Goal: Information Seeking & Learning: Learn about a topic

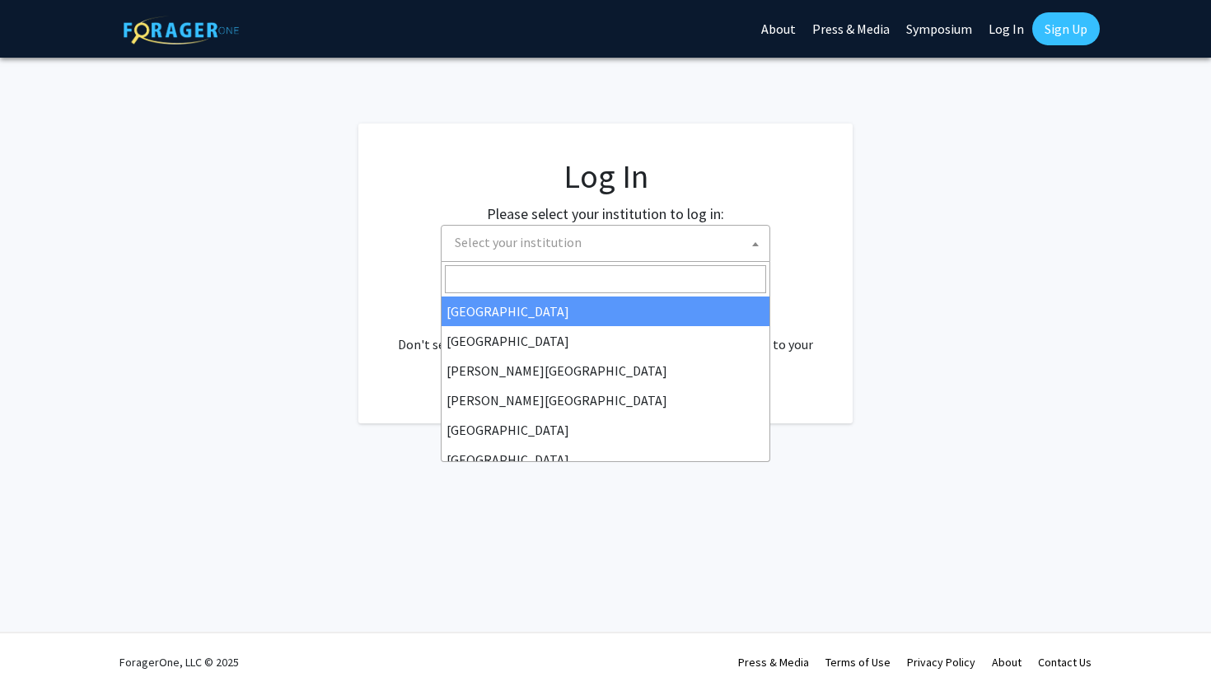
click at [597, 249] on span "Select your institution" at bounding box center [608, 243] width 321 height 34
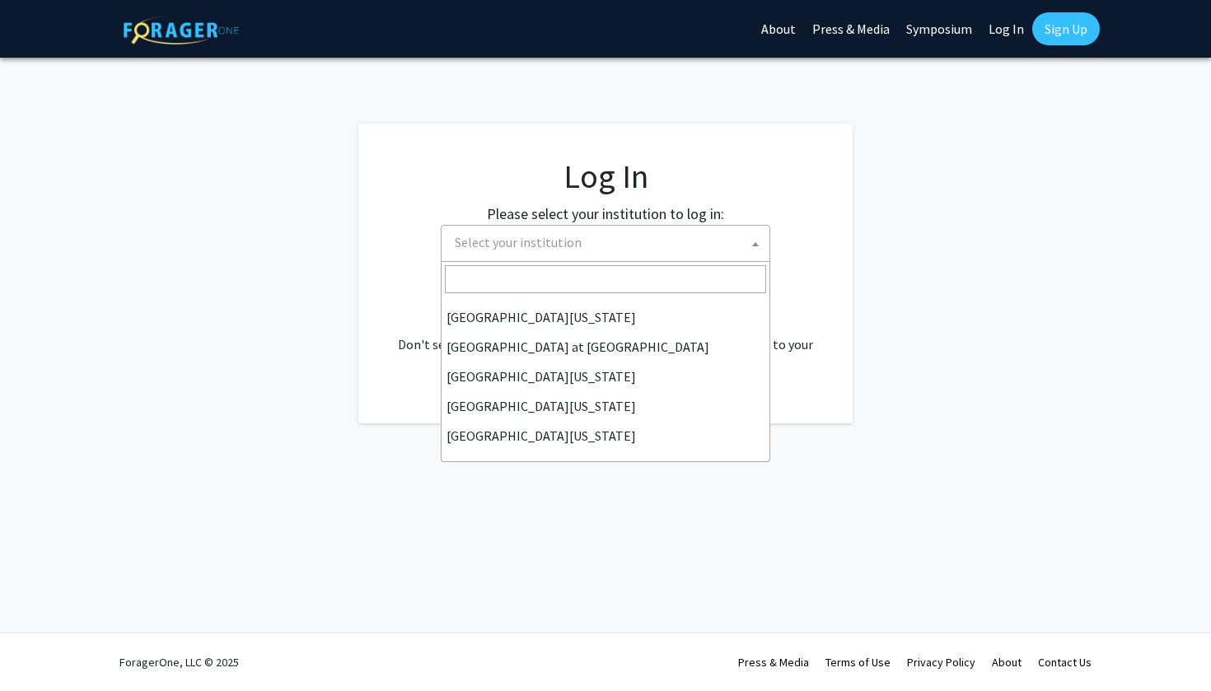
scroll to position [577, 0]
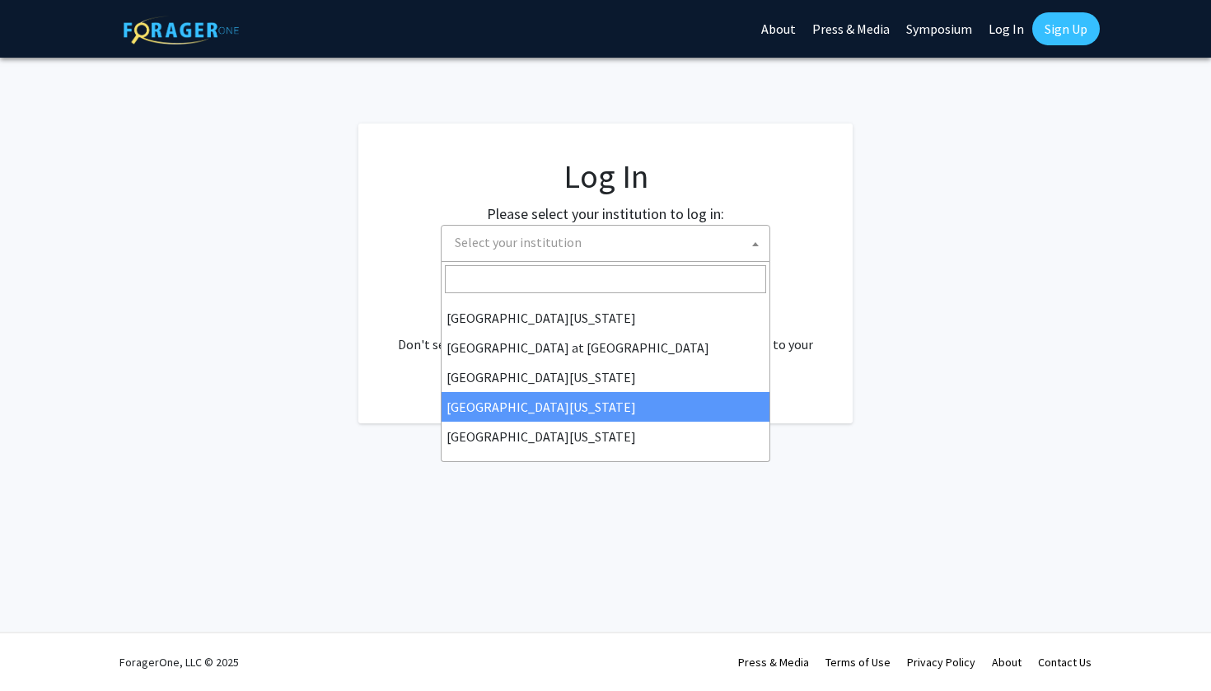
select select "31"
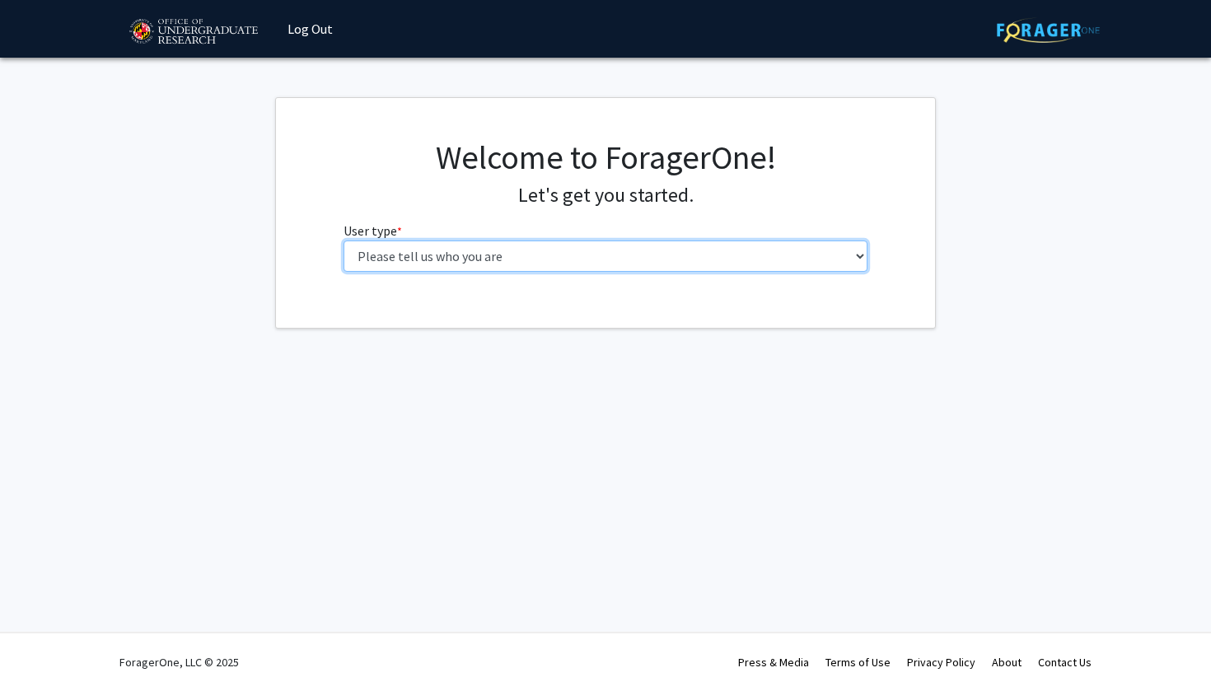
select select "1: undergrad"
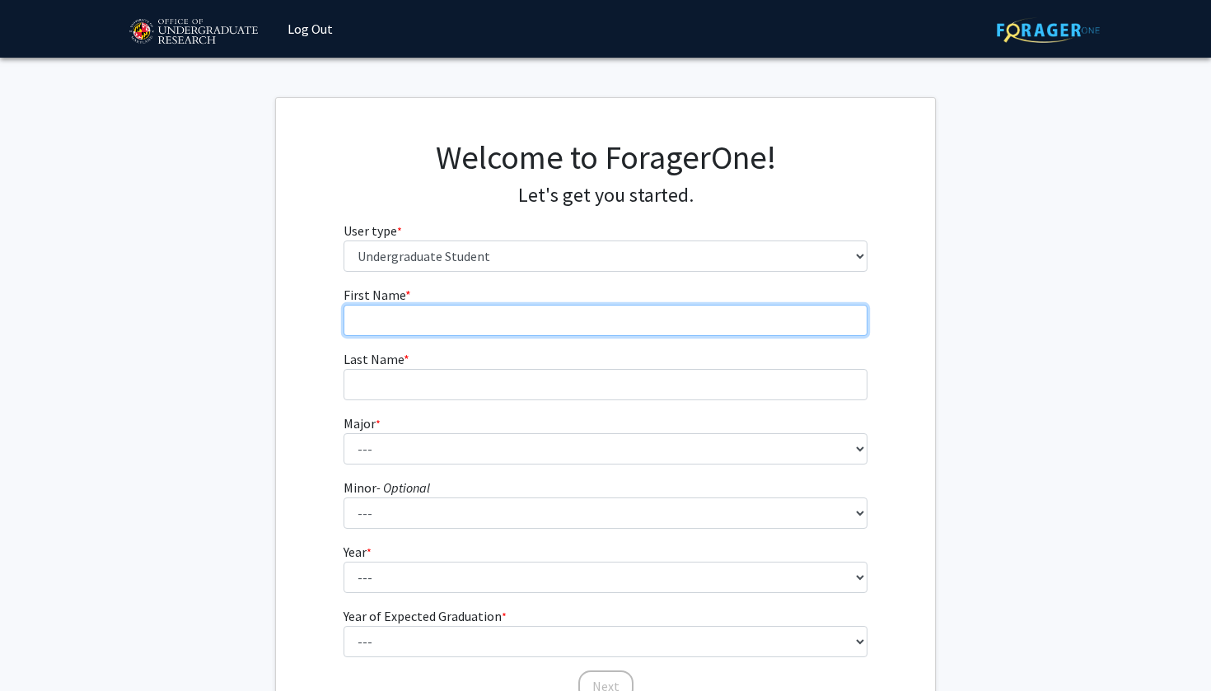
click at [488, 311] on input "First Name * required" at bounding box center [606, 320] width 525 height 31
type input "Aazam"
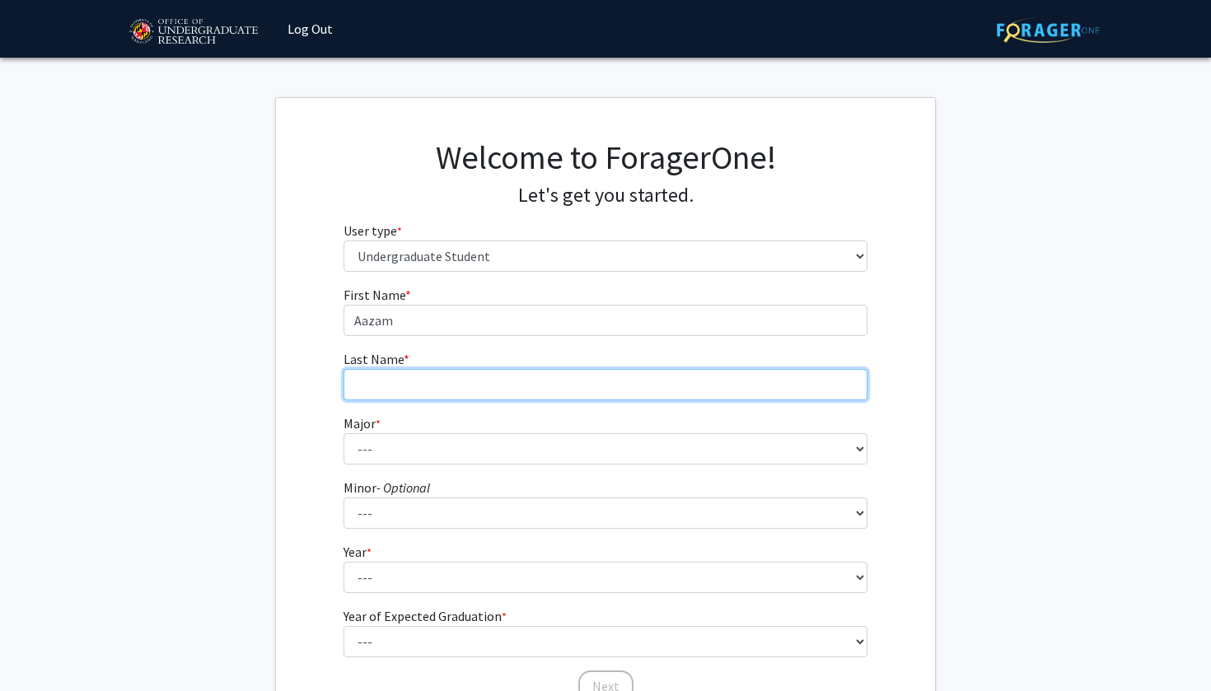
click at [530, 394] on input "Last Name * required" at bounding box center [606, 384] width 525 height 31
type input "[DATE]"
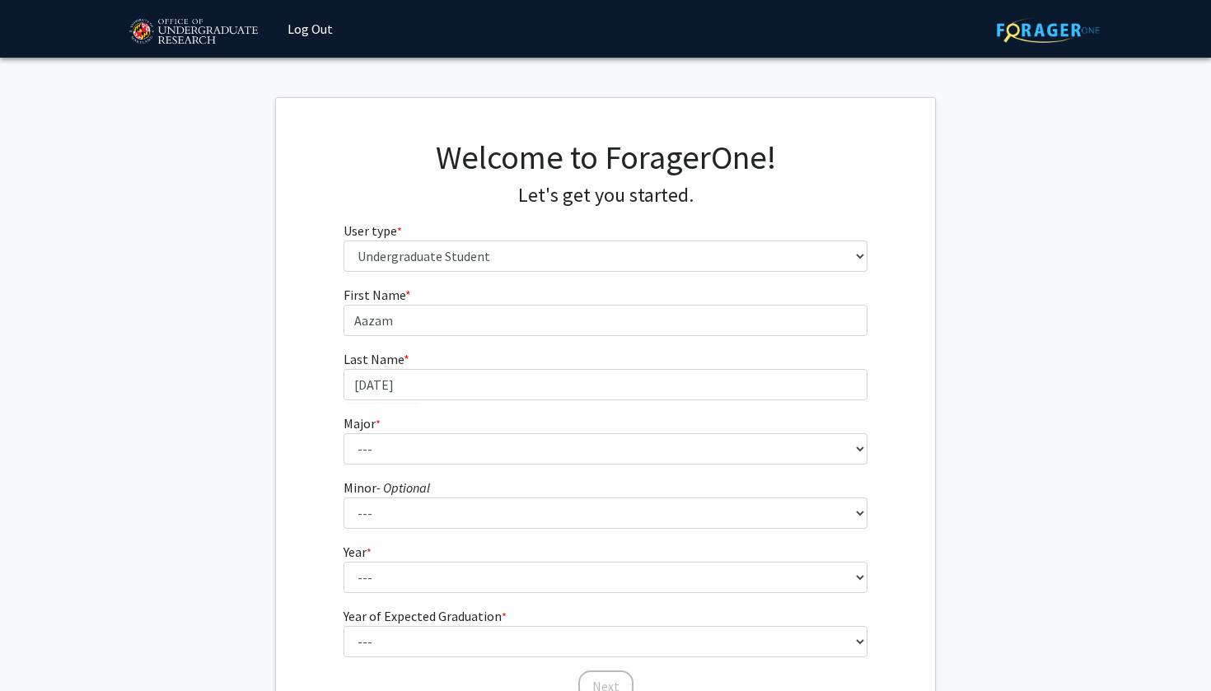
click at [642, 416] on fg-select "Major * required --- Accounting Aerospace Engineering African American and Afri…" at bounding box center [606, 439] width 525 height 51
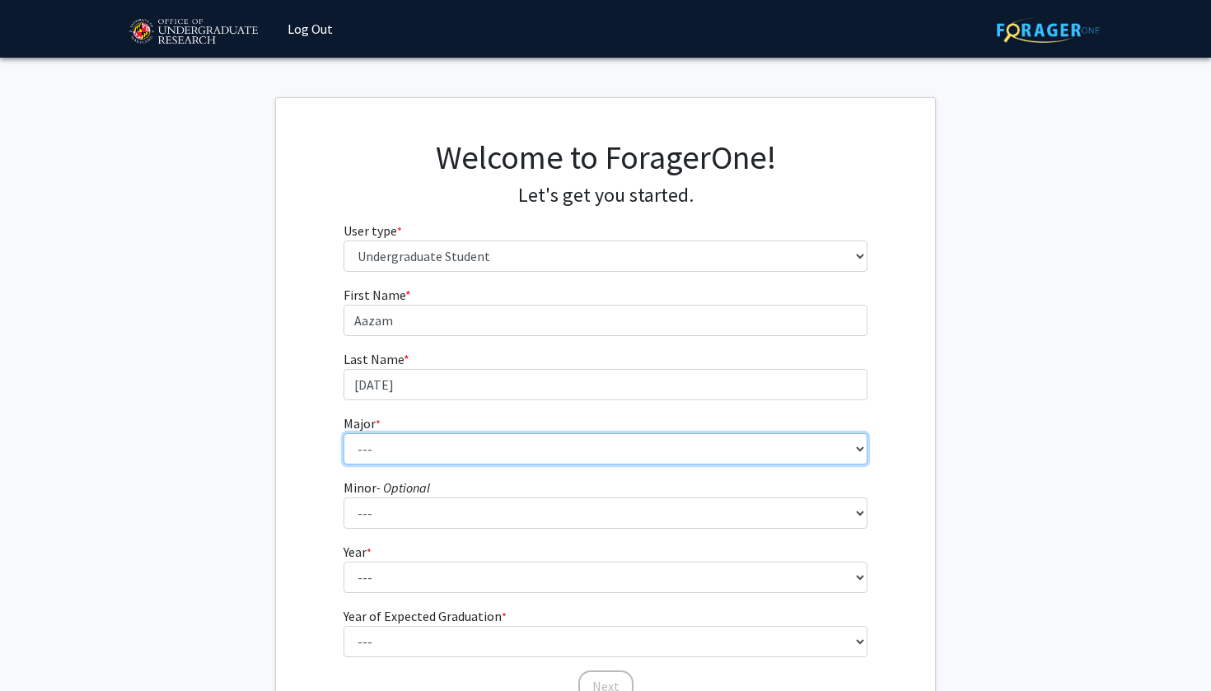
select select "17: 2318"
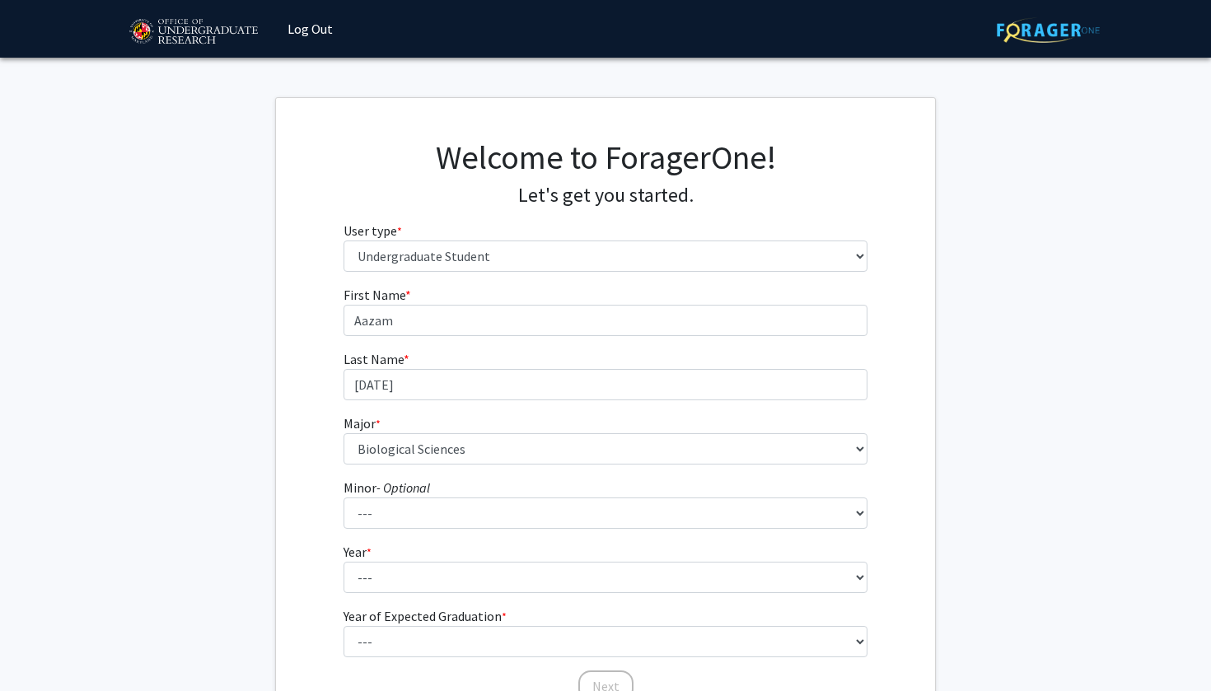
click at [466, 489] on fg-select "Minor - Optional --- Actuarial Mathematics Advanced Cybersecurity Experience fo…" at bounding box center [606, 503] width 525 height 51
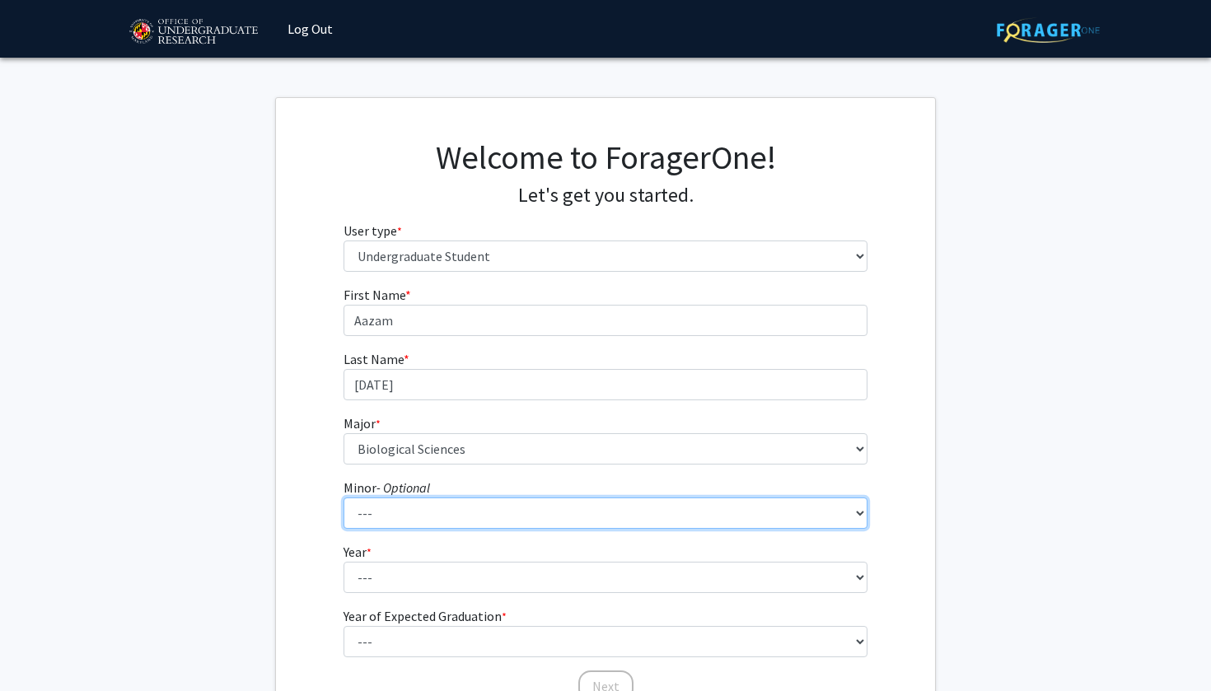
scroll to position [92, 0]
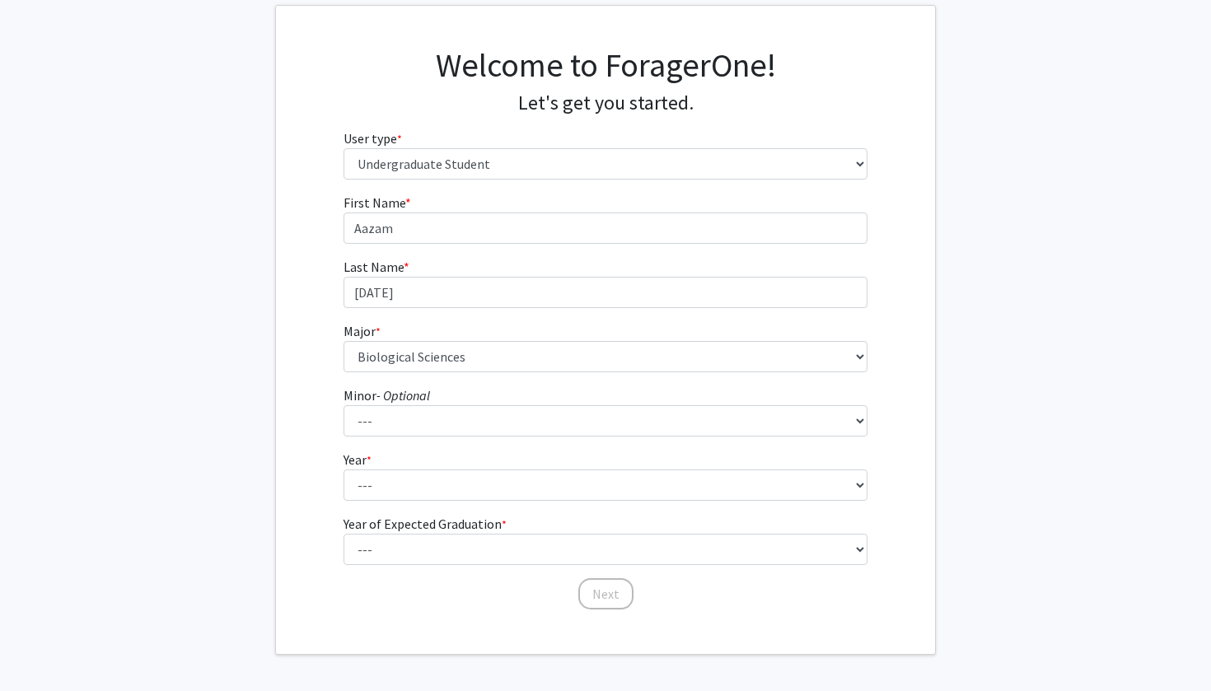
click at [421, 461] on fg-select "Year * required --- First-year Sophomore Junior Senior Postbaccalaureate Certif…" at bounding box center [606, 475] width 525 height 51
click at [424, 500] on form "First Name * required Aazam Last Name * required [DATE][PERSON_NAME] * required…" at bounding box center [606, 394] width 525 height 402
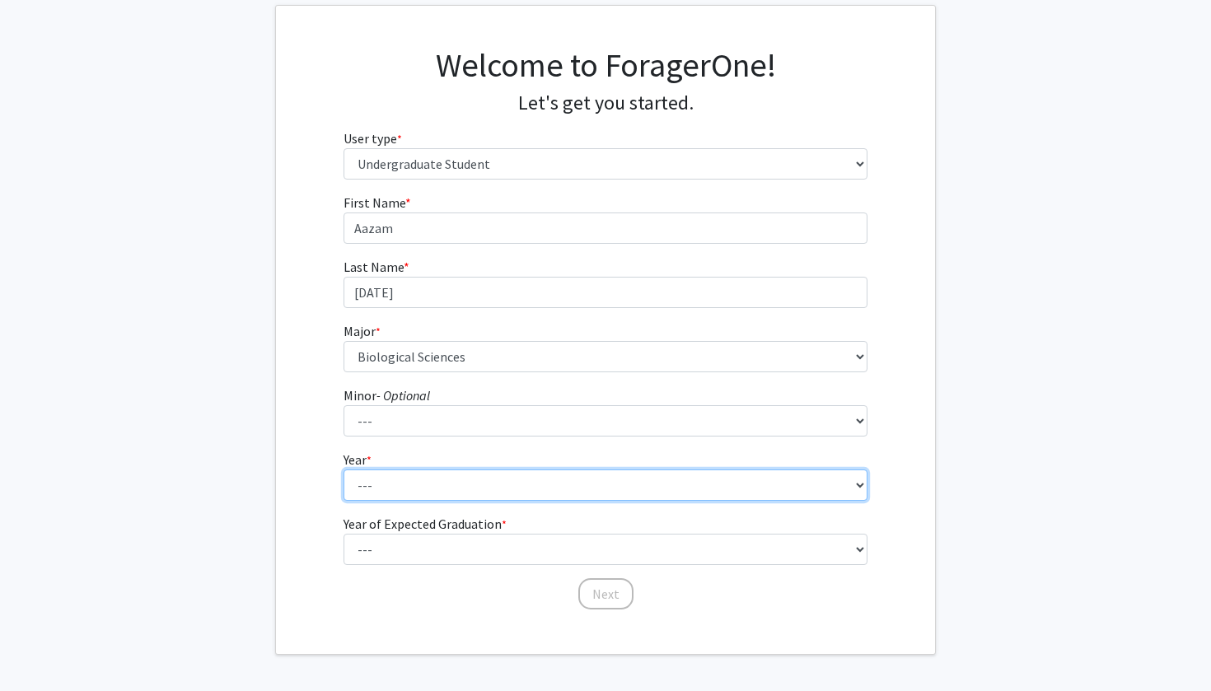
select select "3: junior"
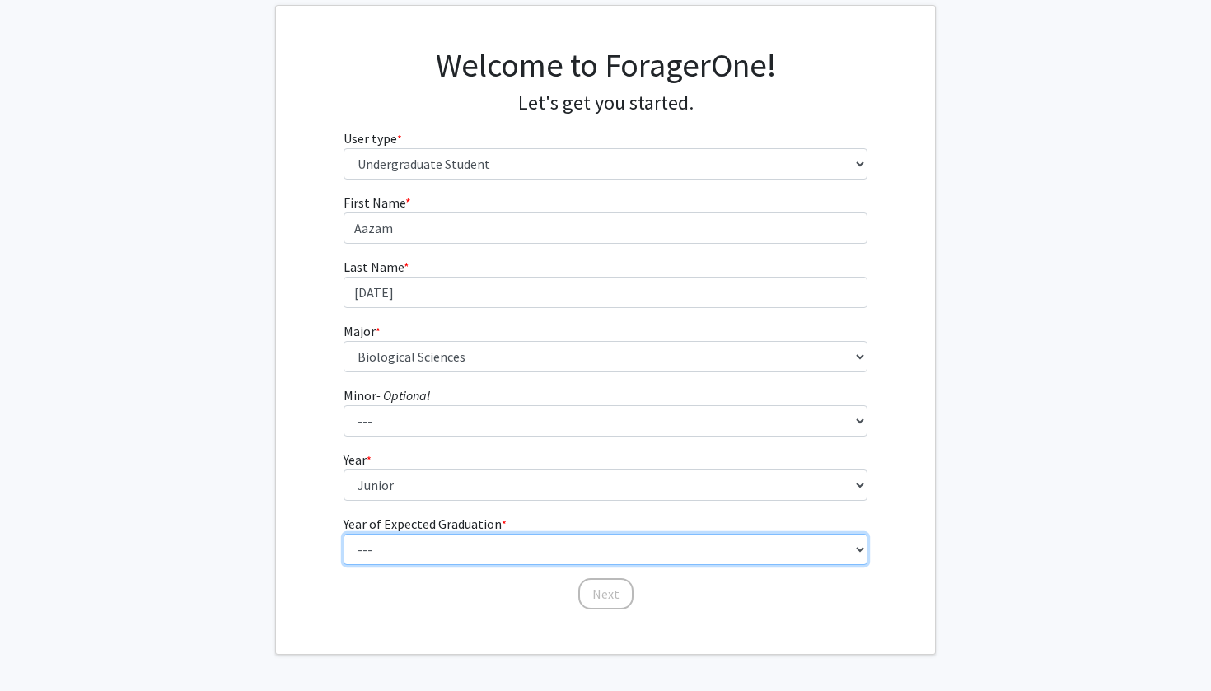
select select "3: 2027"
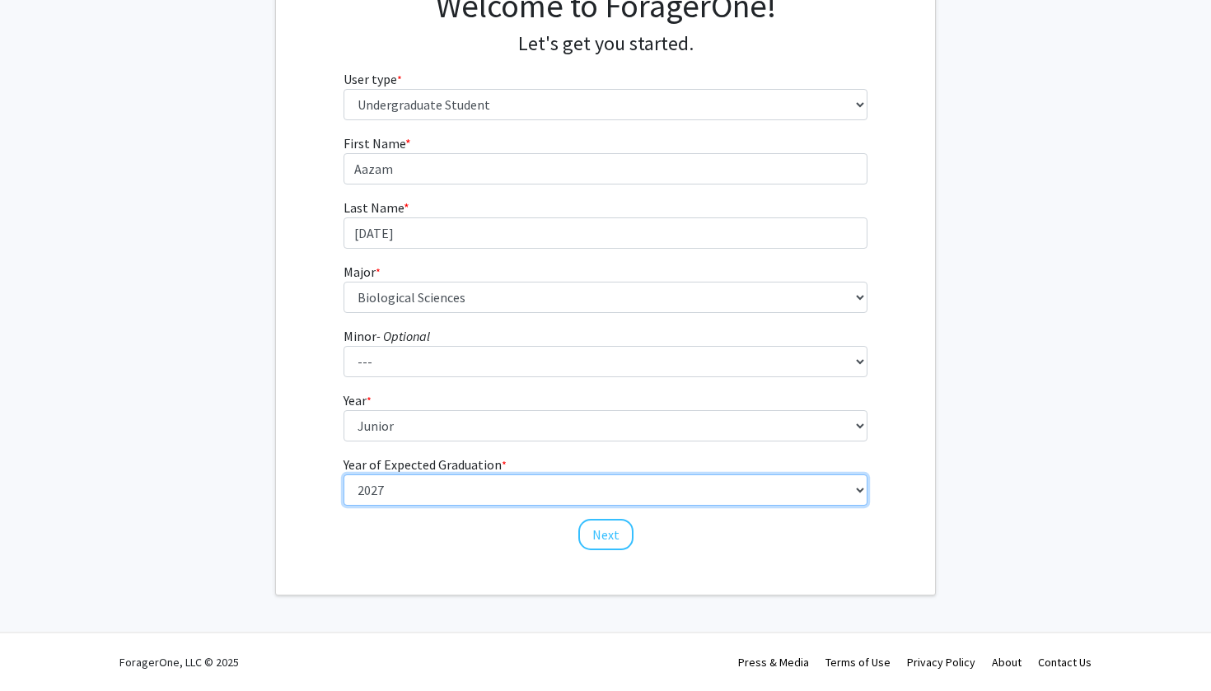
scroll to position [151, 0]
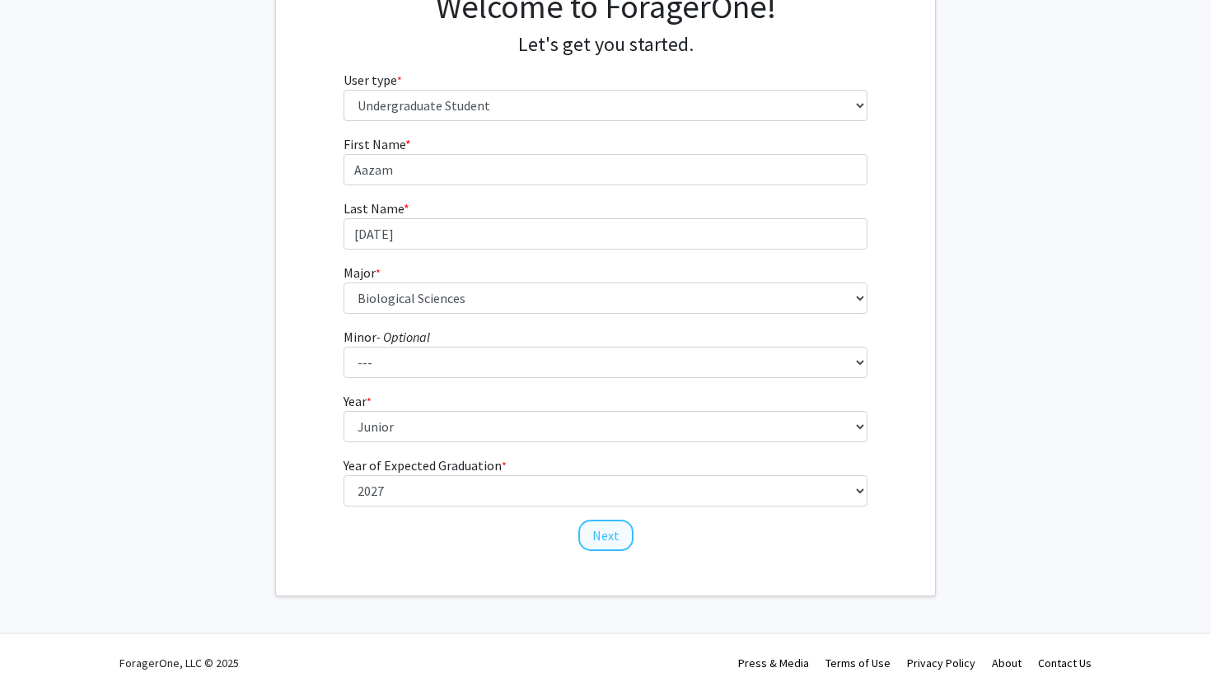
click at [620, 536] on button "Next" at bounding box center [605, 535] width 55 height 31
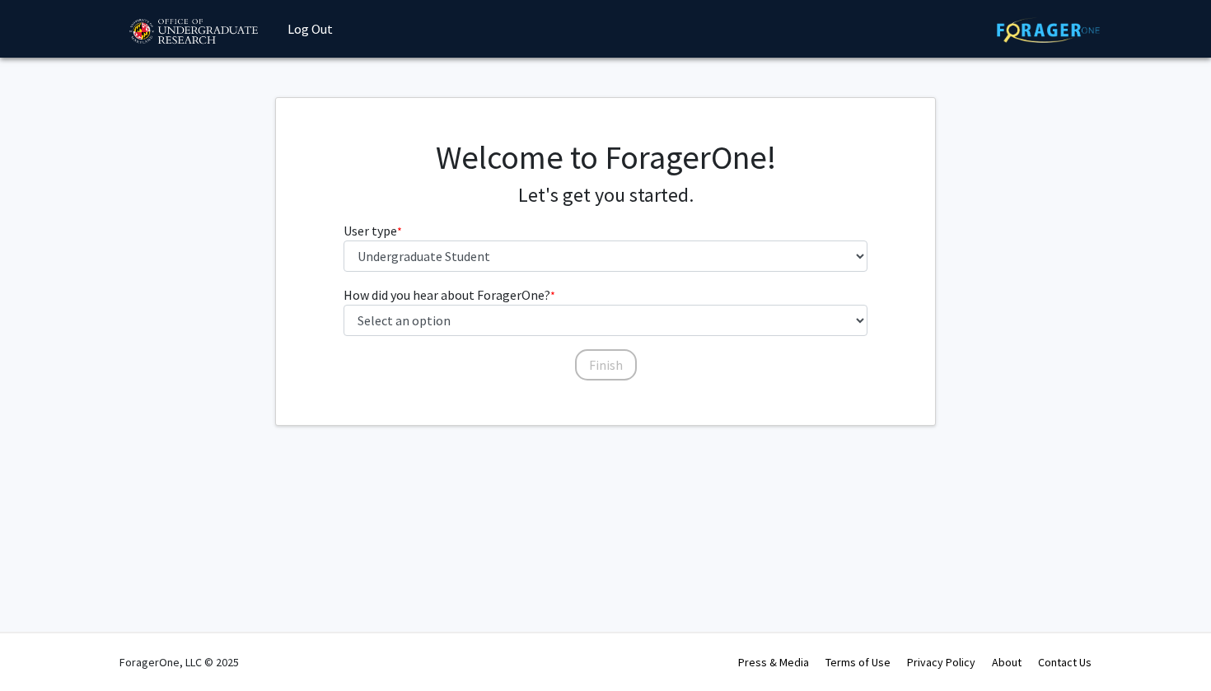
click at [503, 335] on div "How did you hear about ForagerOne? * required Select an option Peer/student rec…" at bounding box center [606, 325] width 525 height 81
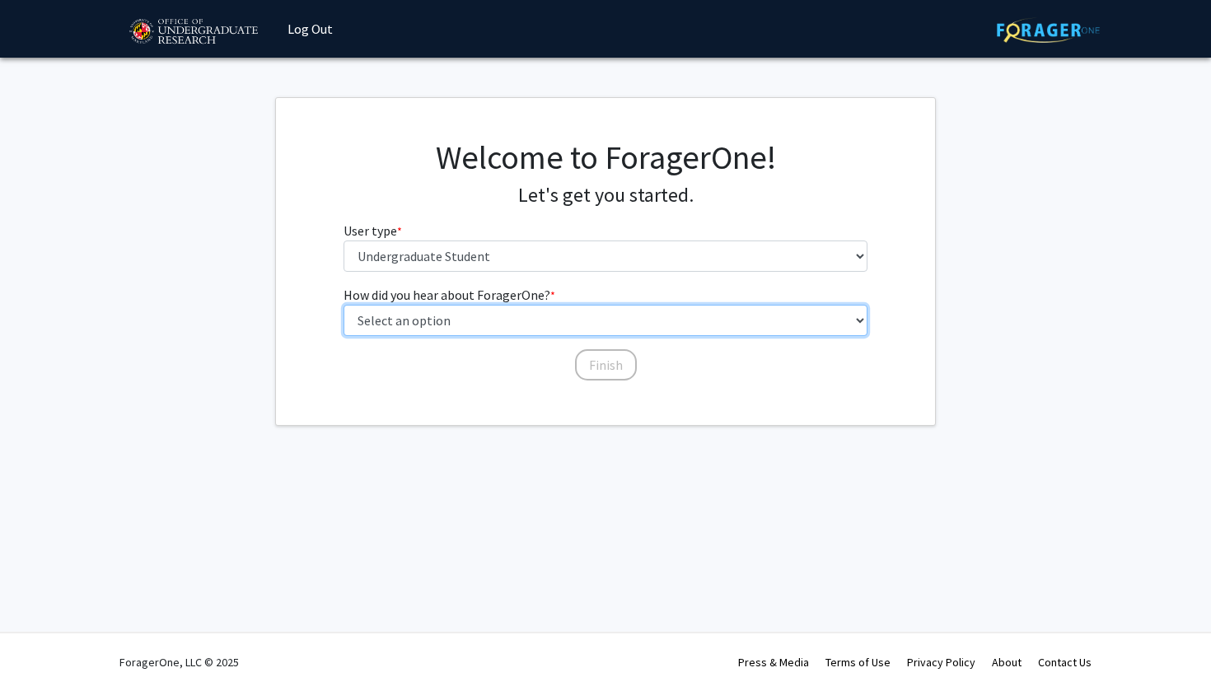
select select "1: peer_recommendation"
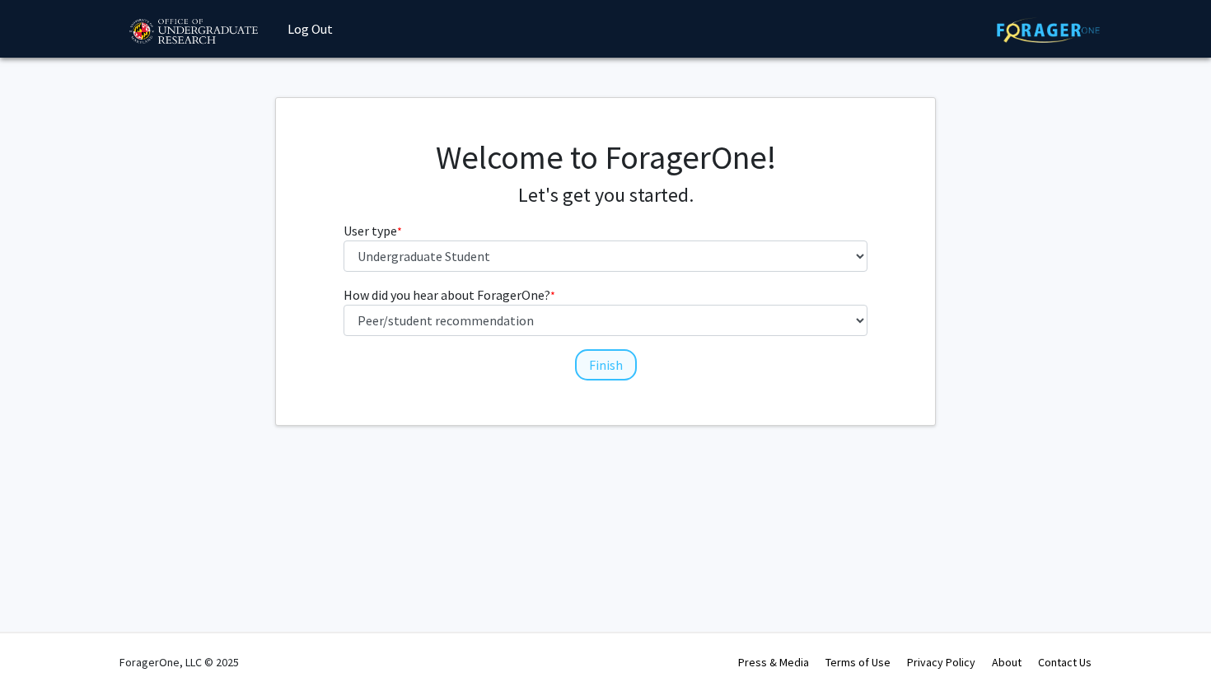
click at [620, 360] on button "Finish" at bounding box center [606, 364] width 62 height 31
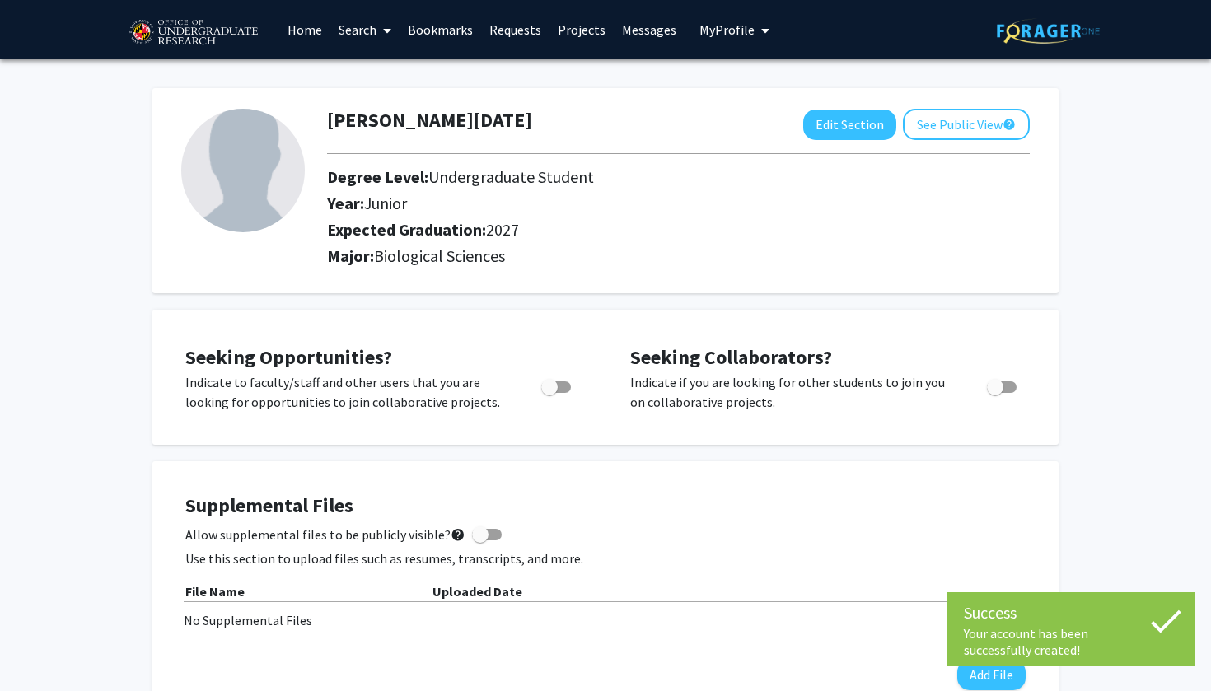
click at [547, 392] on span "Toggle" at bounding box center [549, 387] width 16 height 16
click at [549, 393] on input "Are you actively seeking opportunities?" at bounding box center [549, 393] width 1 height 1
checkbox input "true"
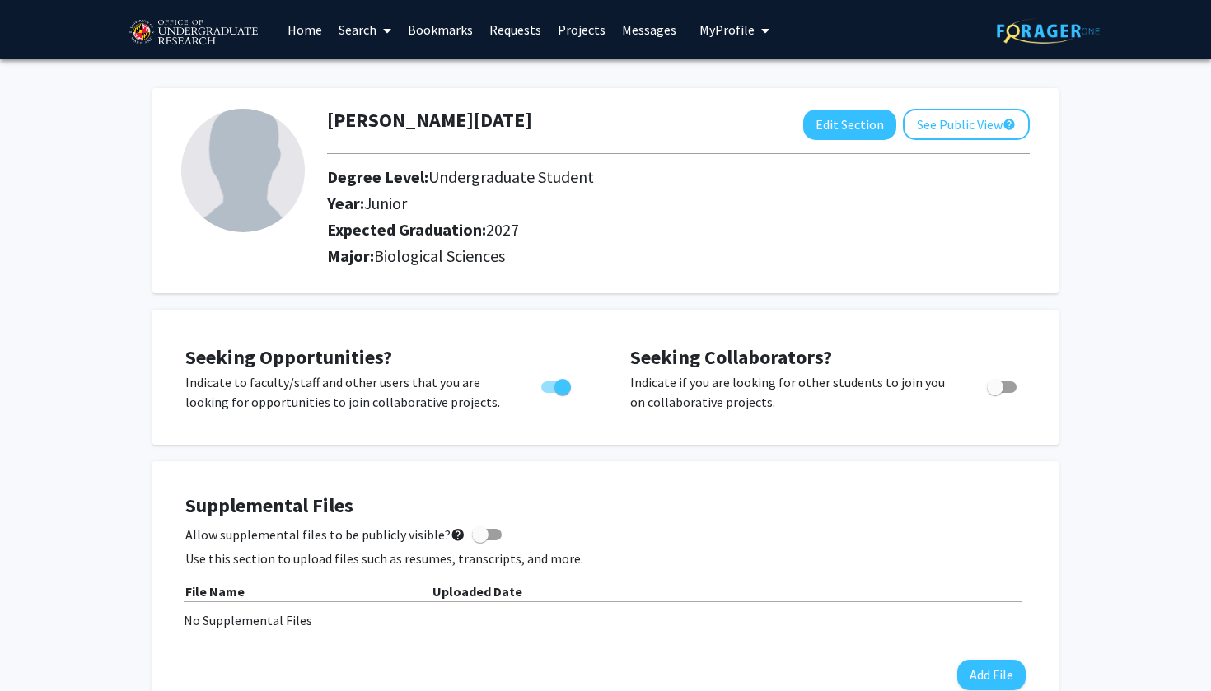
click at [533, 32] on link "Requests" at bounding box center [515, 30] width 68 height 58
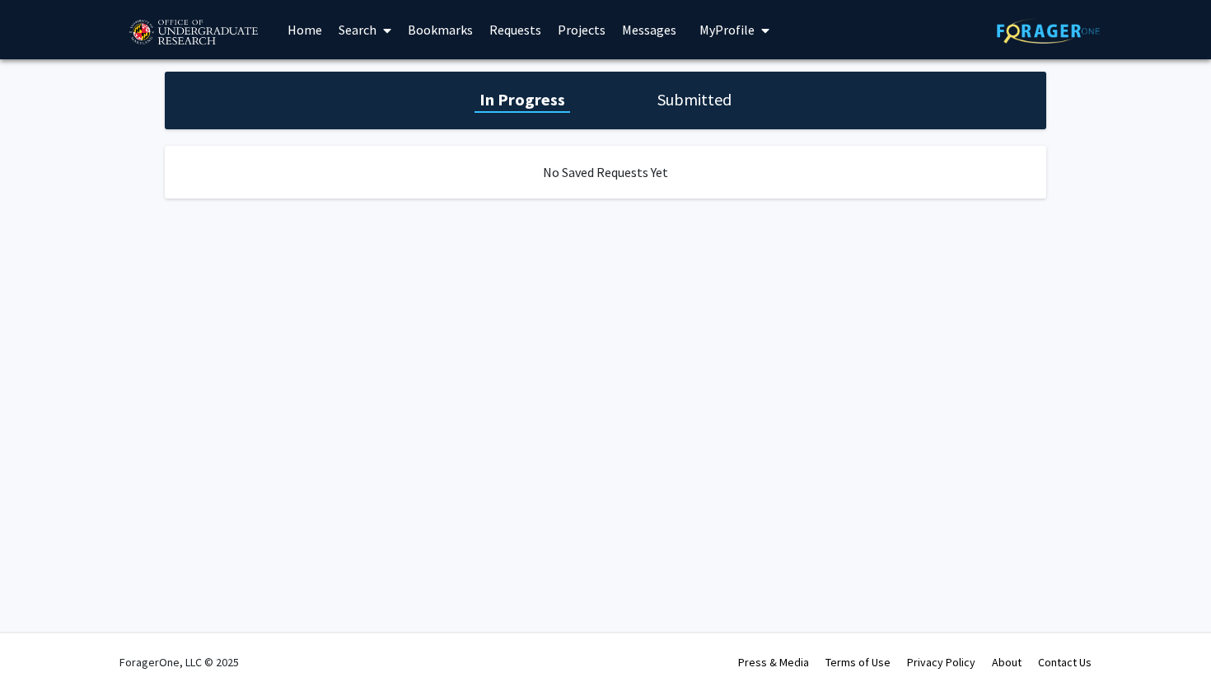
click at [572, 30] on link "Projects" at bounding box center [582, 30] width 64 height 58
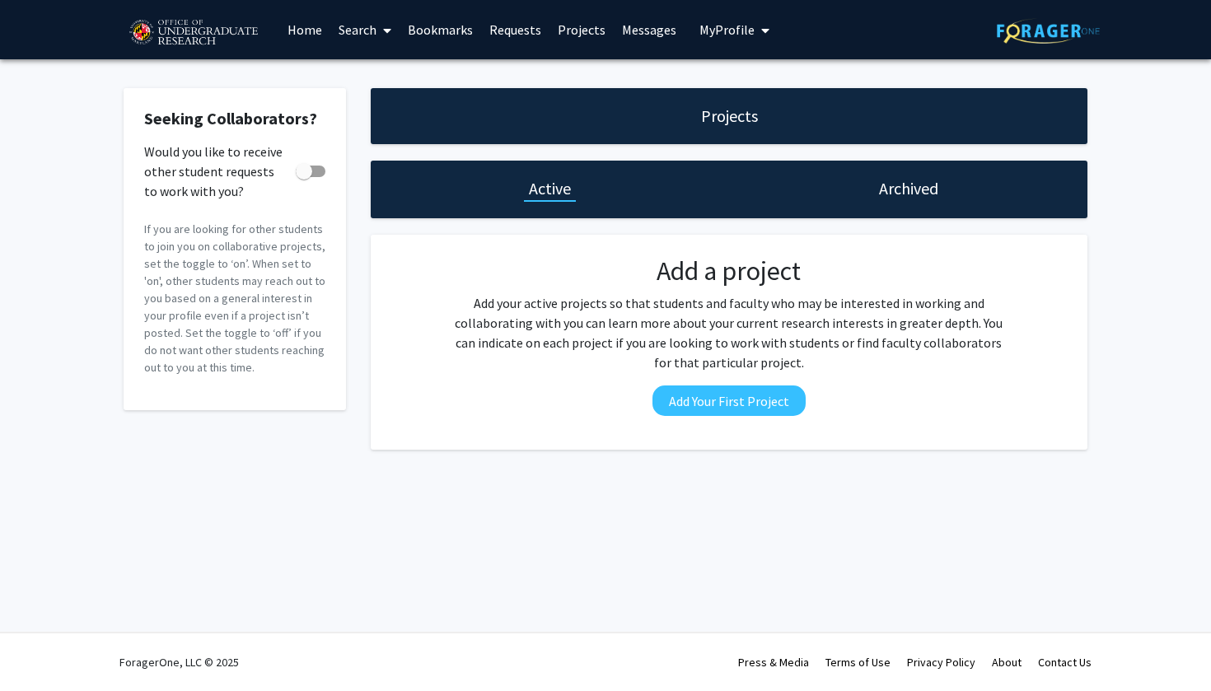
click at [378, 31] on span at bounding box center [384, 31] width 15 height 58
click at [386, 84] on span "Faculty/Staff" at bounding box center [390, 75] width 121 height 33
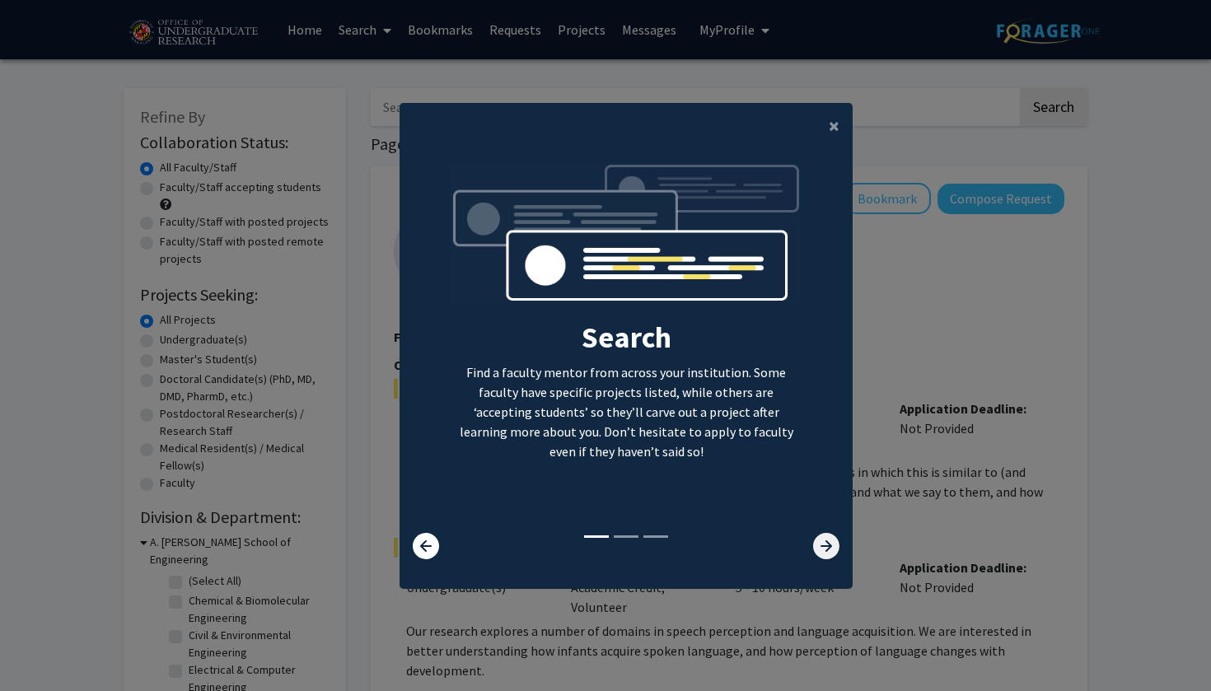
click at [826, 558] on icon at bounding box center [826, 546] width 26 height 26
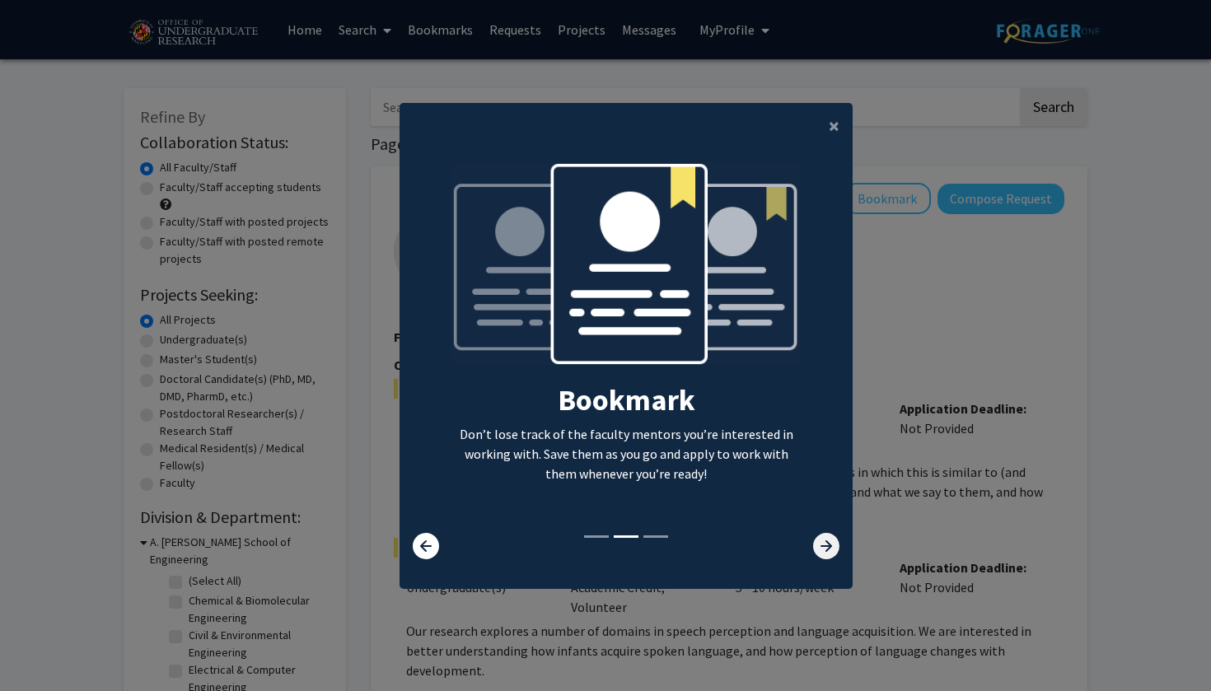
click at [826, 558] on icon at bounding box center [826, 546] width 26 height 26
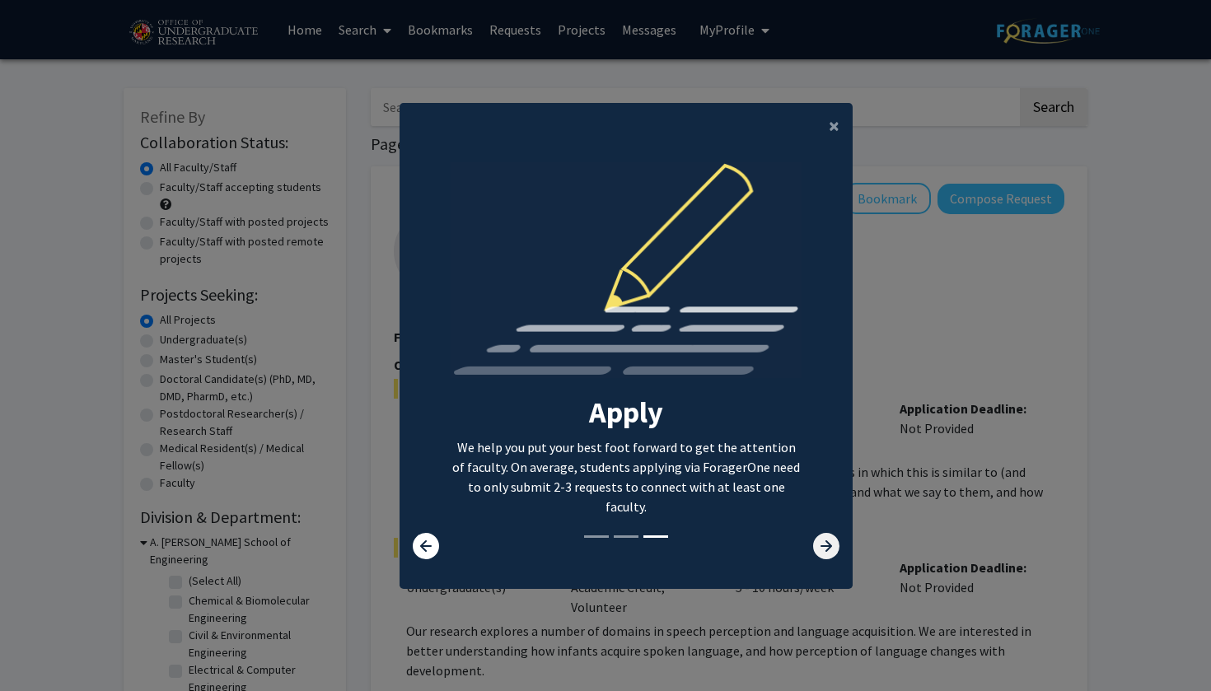
click at [826, 558] on icon at bounding box center [826, 546] width 26 height 26
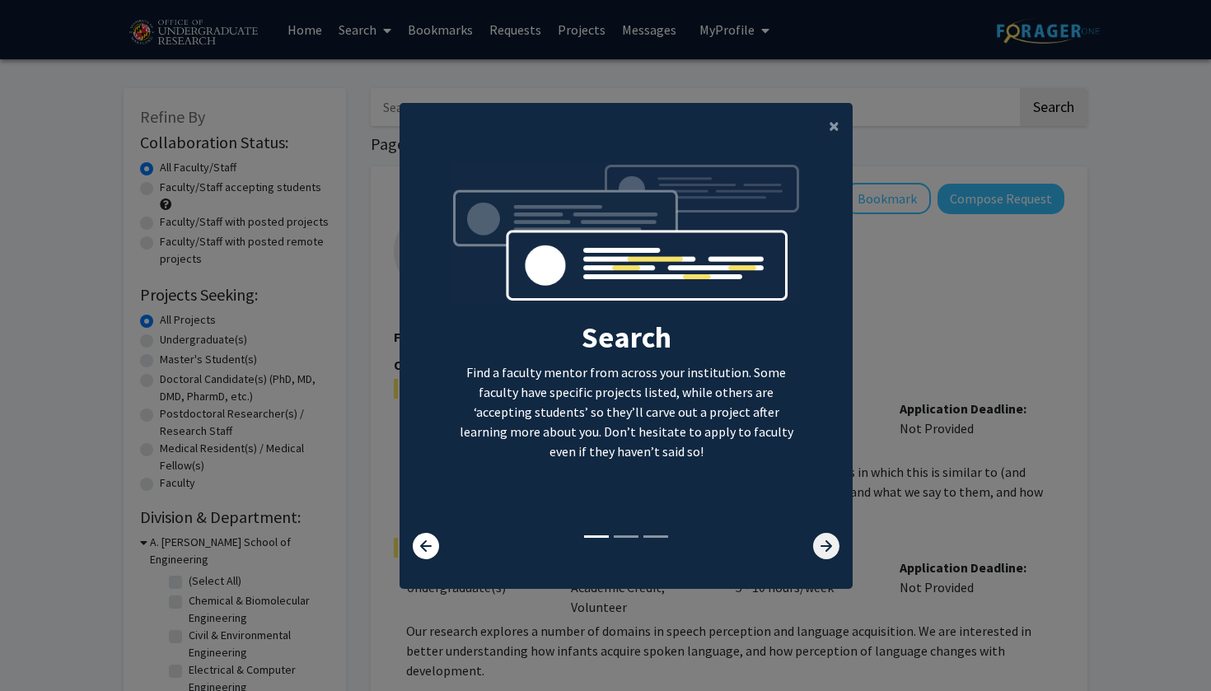
click at [826, 558] on icon at bounding box center [826, 546] width 26 height 26
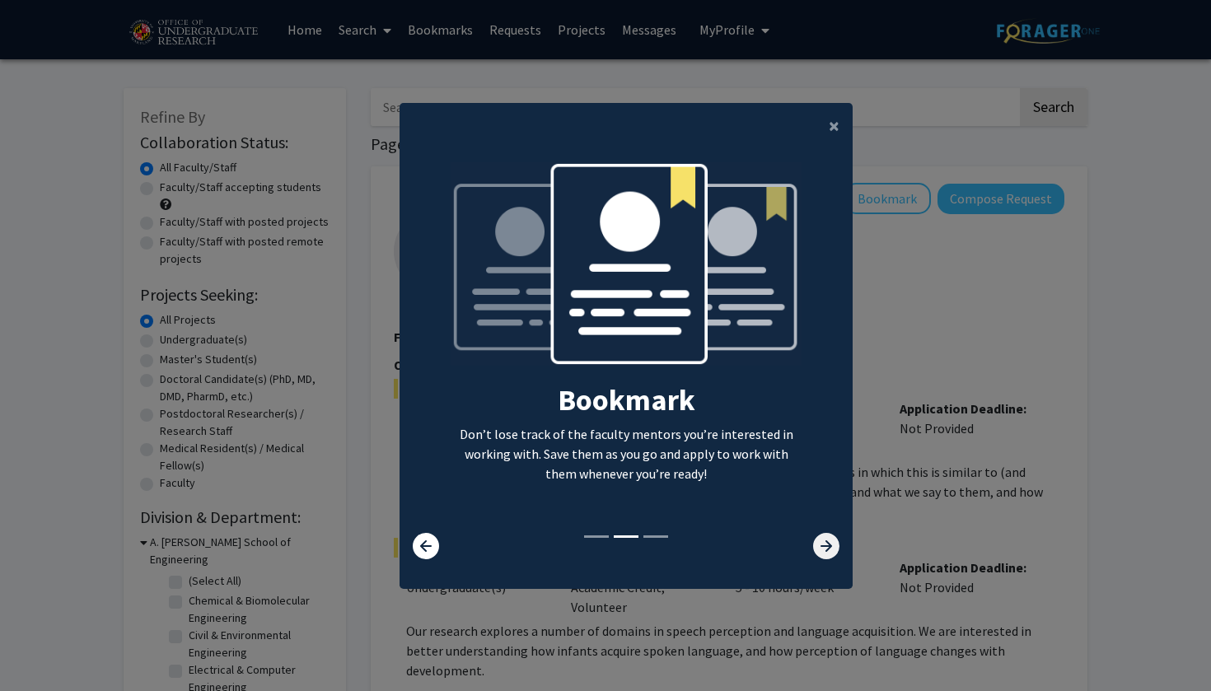
click at [826, 558] on icon at bounding box center [826, 546] width 26 height 26
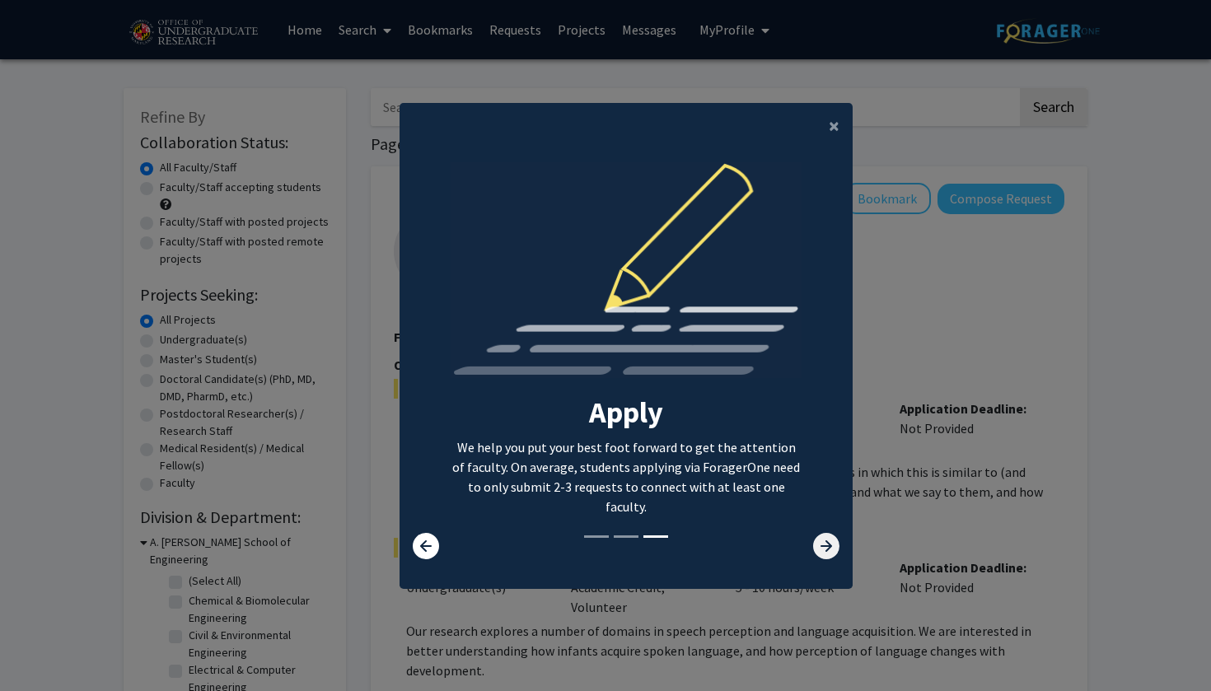
click at [826, 558] on icon at bounding box center [826, 546] width 26 height 26
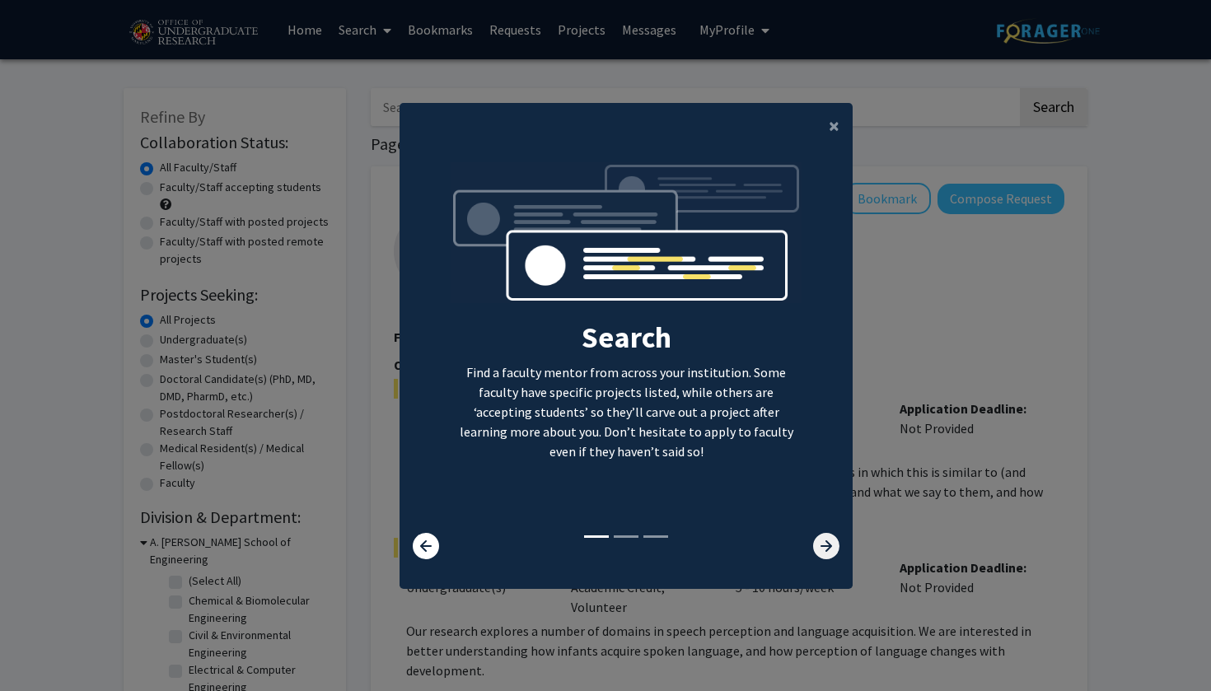
click at [836, 553] on icon at bounding box center [826, 546] width 26 height 26
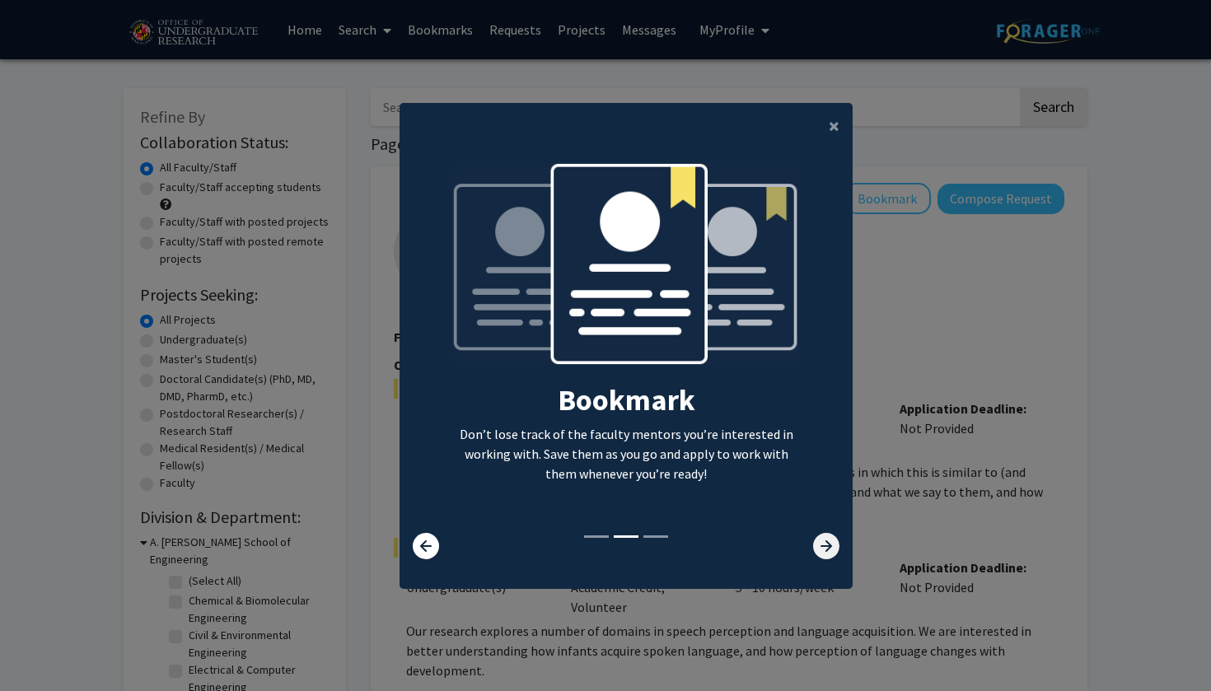
click at [825, 559] on icon at bounding box center [826, 546] width 26 height 26
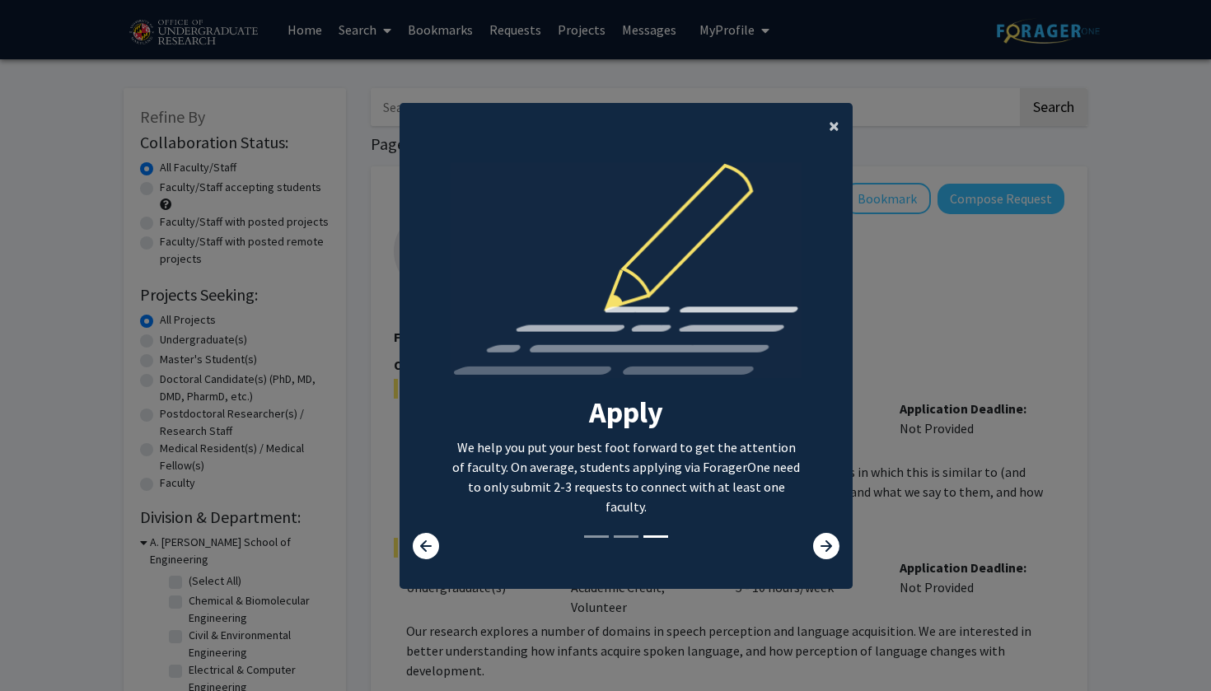
click at [832, 120] on span "×" at bounding box center [834, 126] width 11 height 26
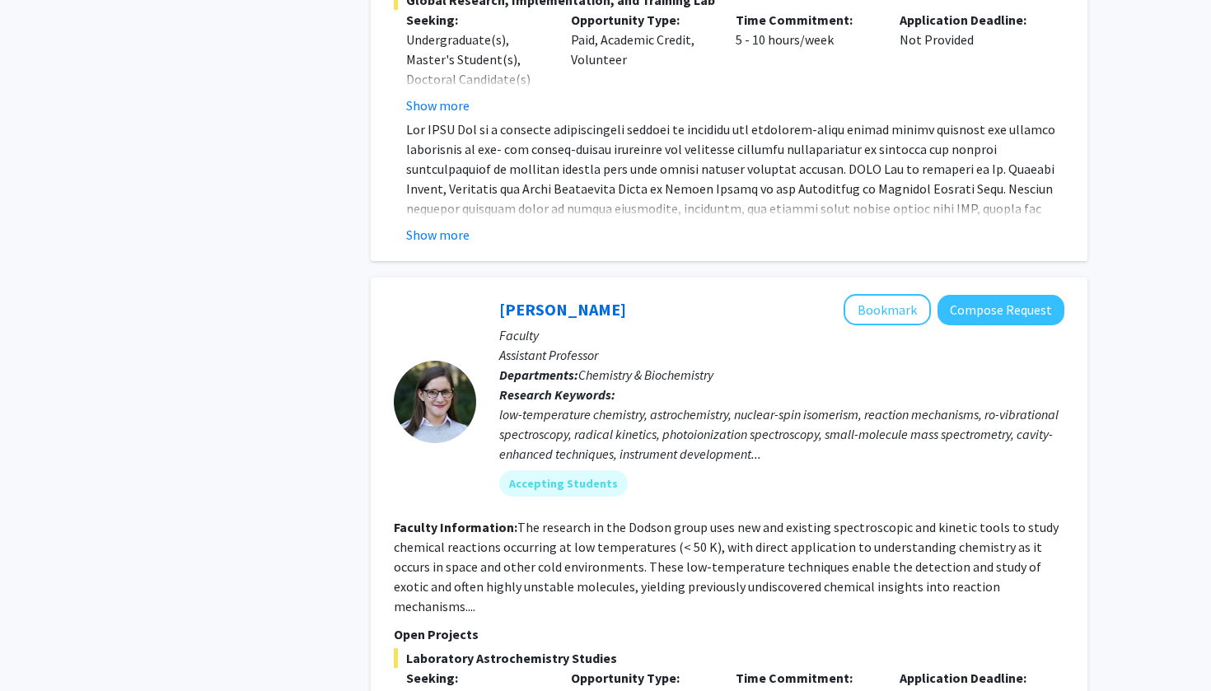
scroll to position [4597, 0]
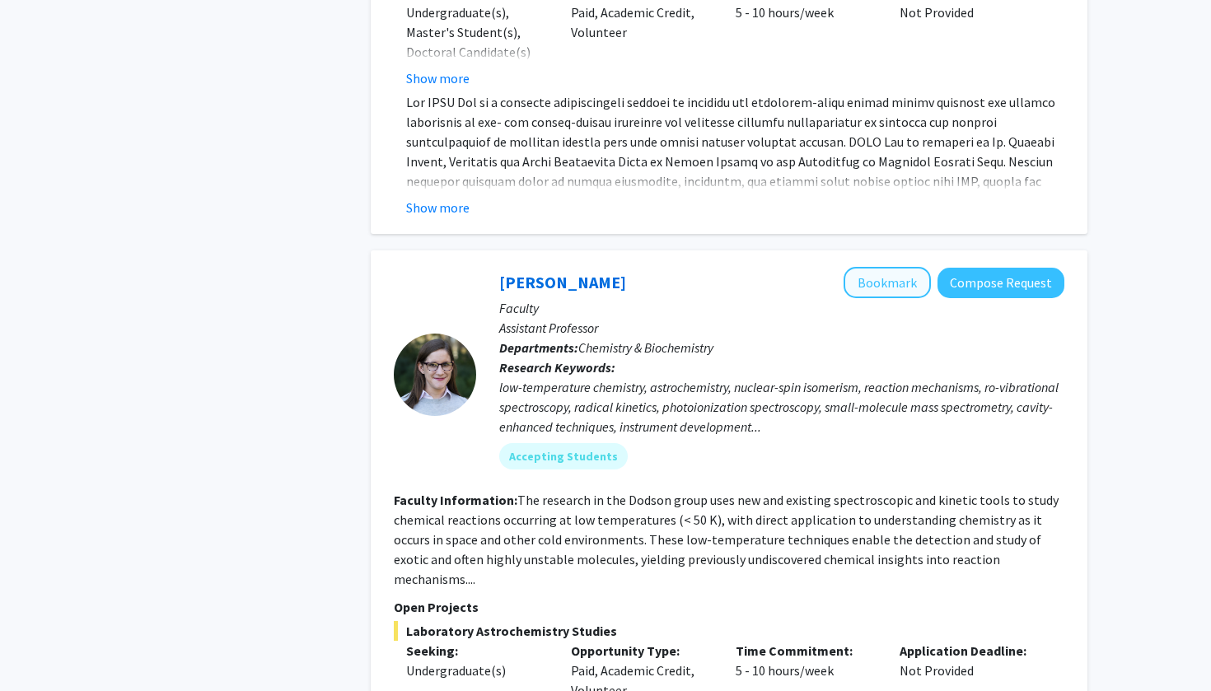
click at [877, 267] on button "Bookmark" at bounding box center [887, 282] width 87 height 31
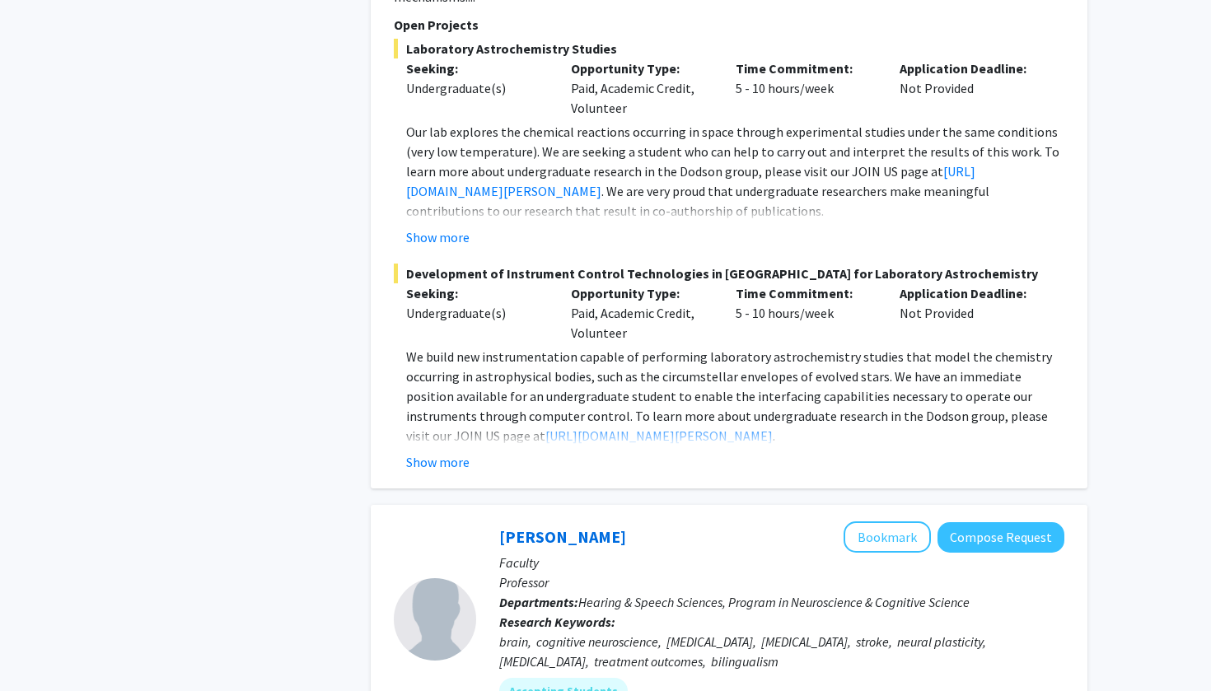
scroll to position [5211, 0]
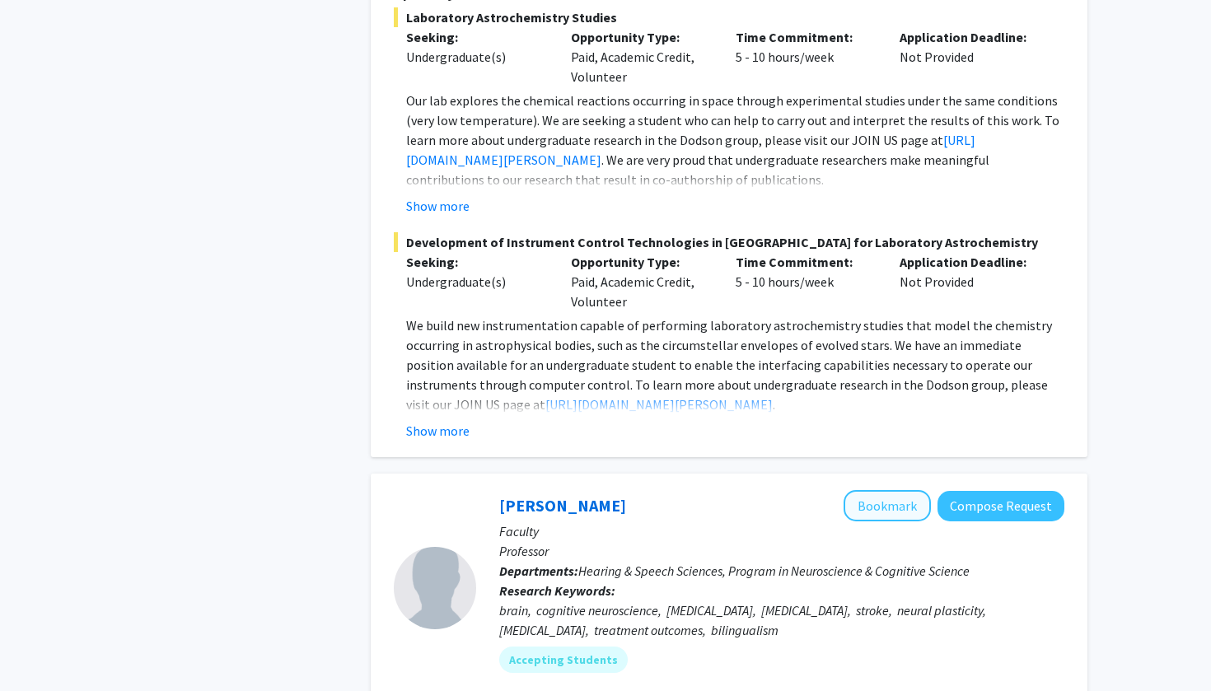
click at [873, 490] on button "Bookmark" at bounding box center [887, 505] width 87 height 31
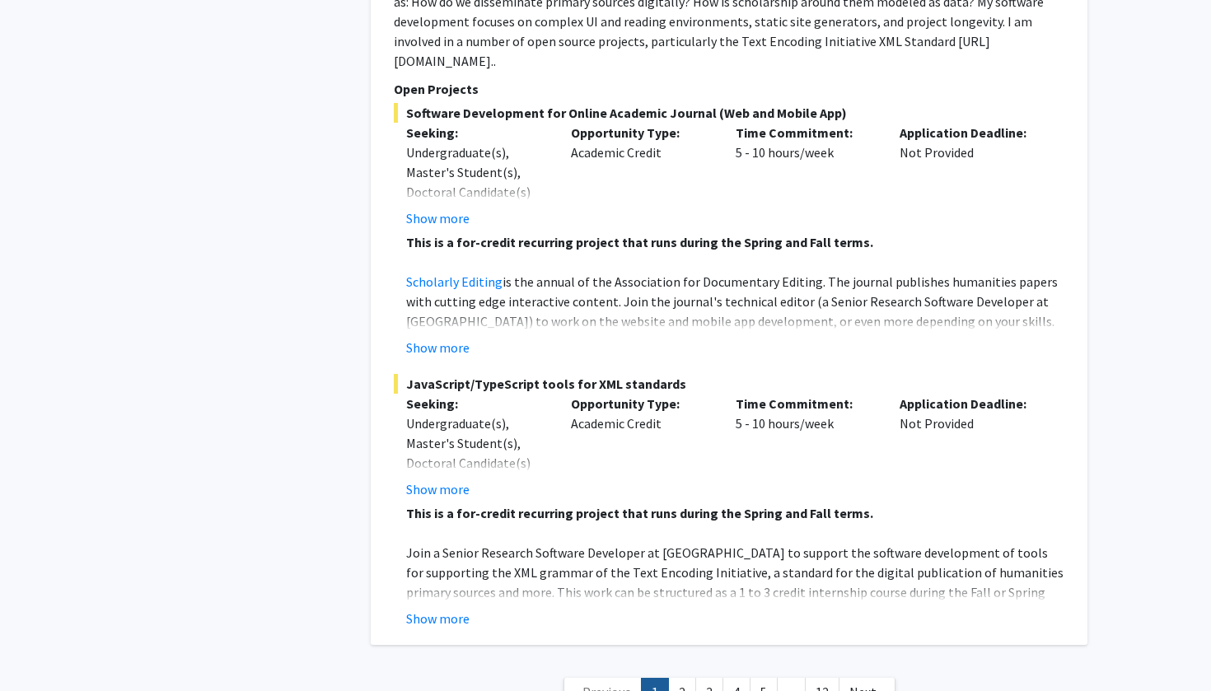
scroll to position [7441, 0]
click at [690, 679] on link "2" at bounding box center [682, 693] width 28 height 29
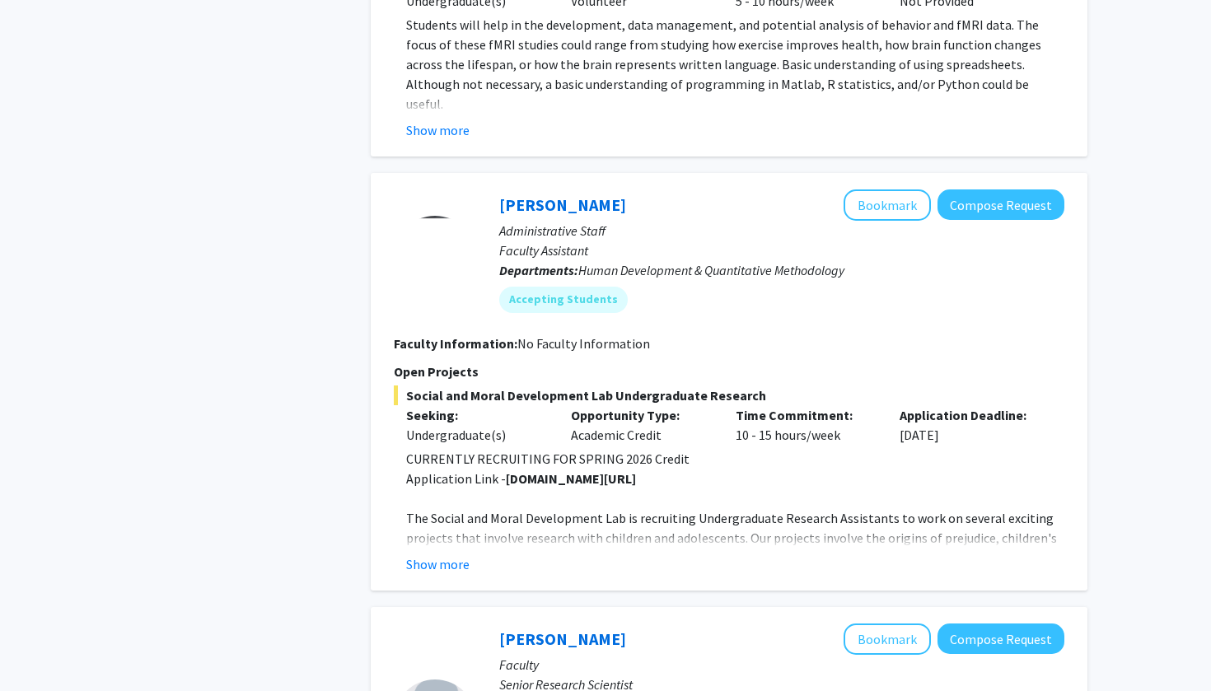
scroll to position [2771, 0]
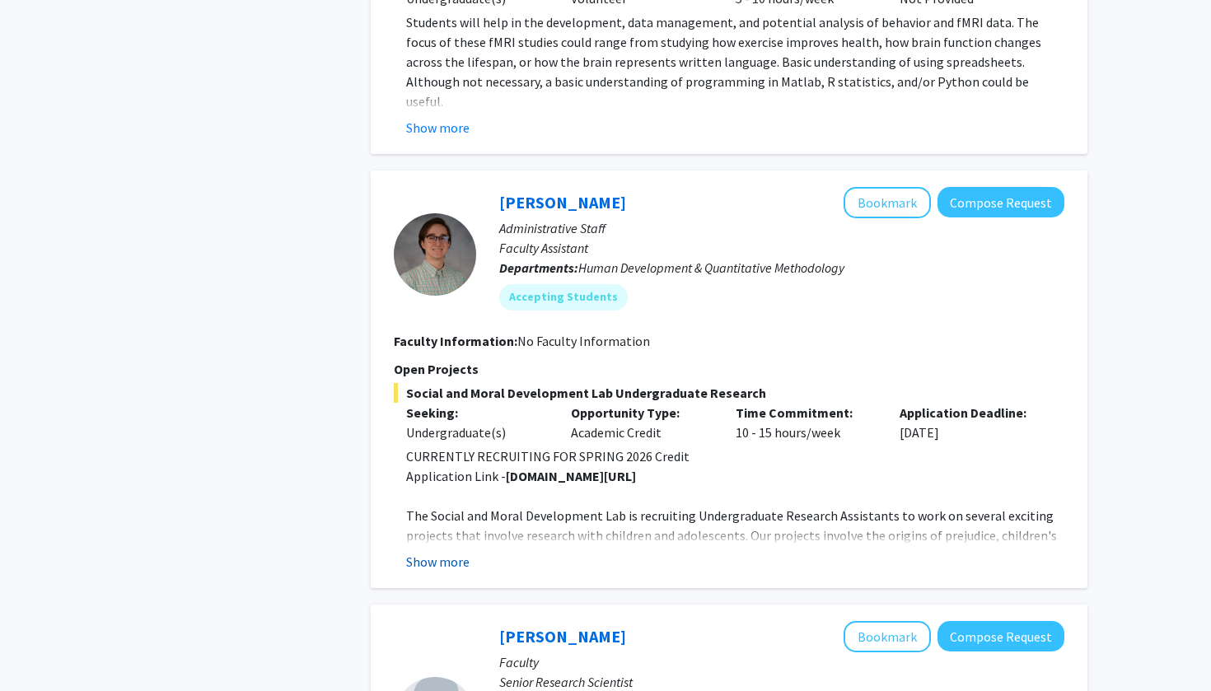
click at [454, 552] on button "Show more" at bounding box center [437, 562] width 63 height 20
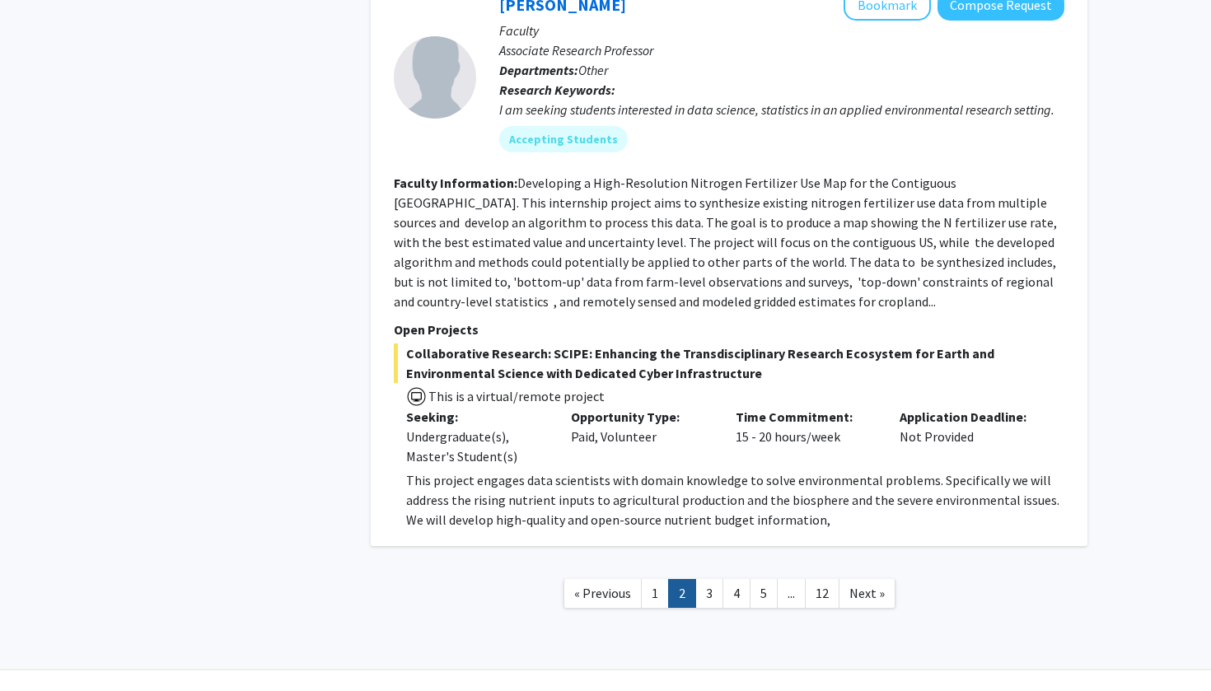
scroll to position [5453, 0]
click at [709, 580] on link "3" at bounding box center [709, 594] width 28 height 29
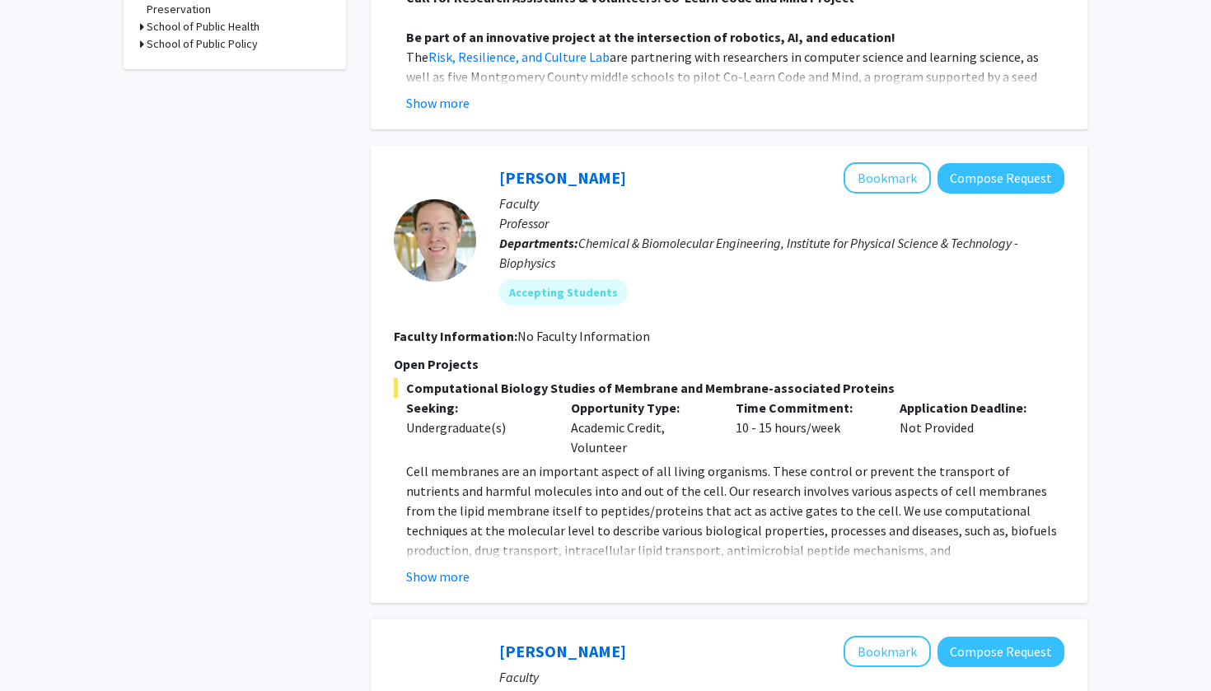
scroll to position [977, 0]
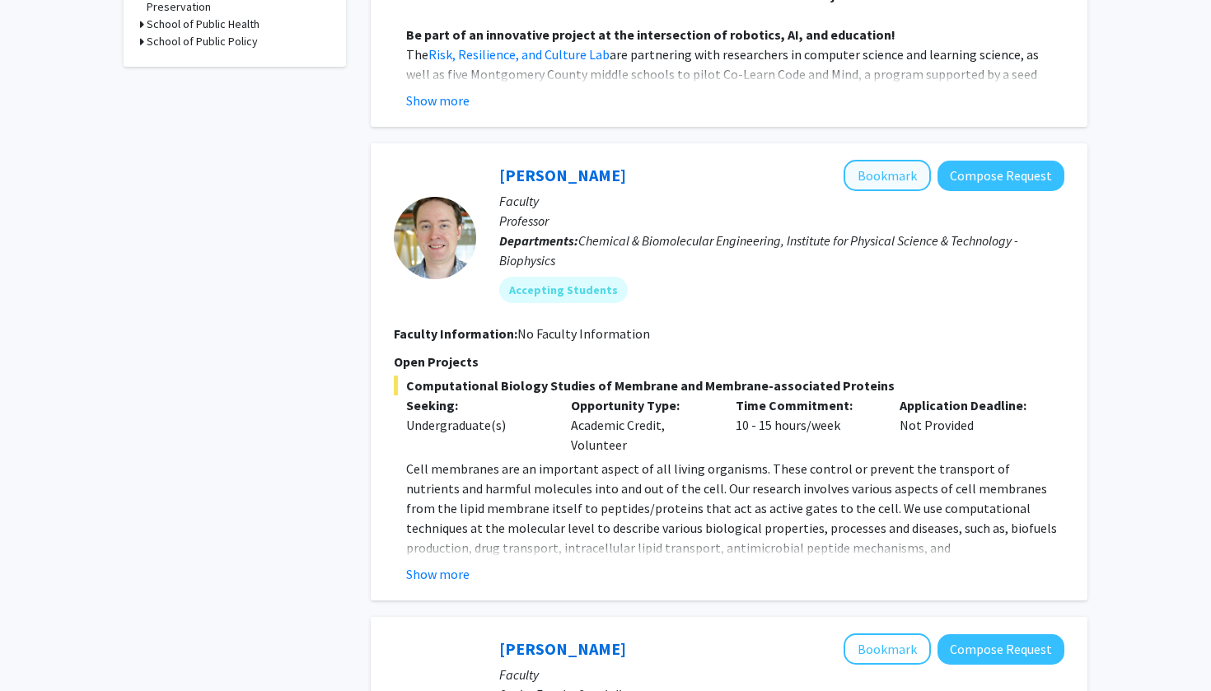
click at [896, 189] on button "Bookmark" at bounding box center [887, 175] width 87 height 31
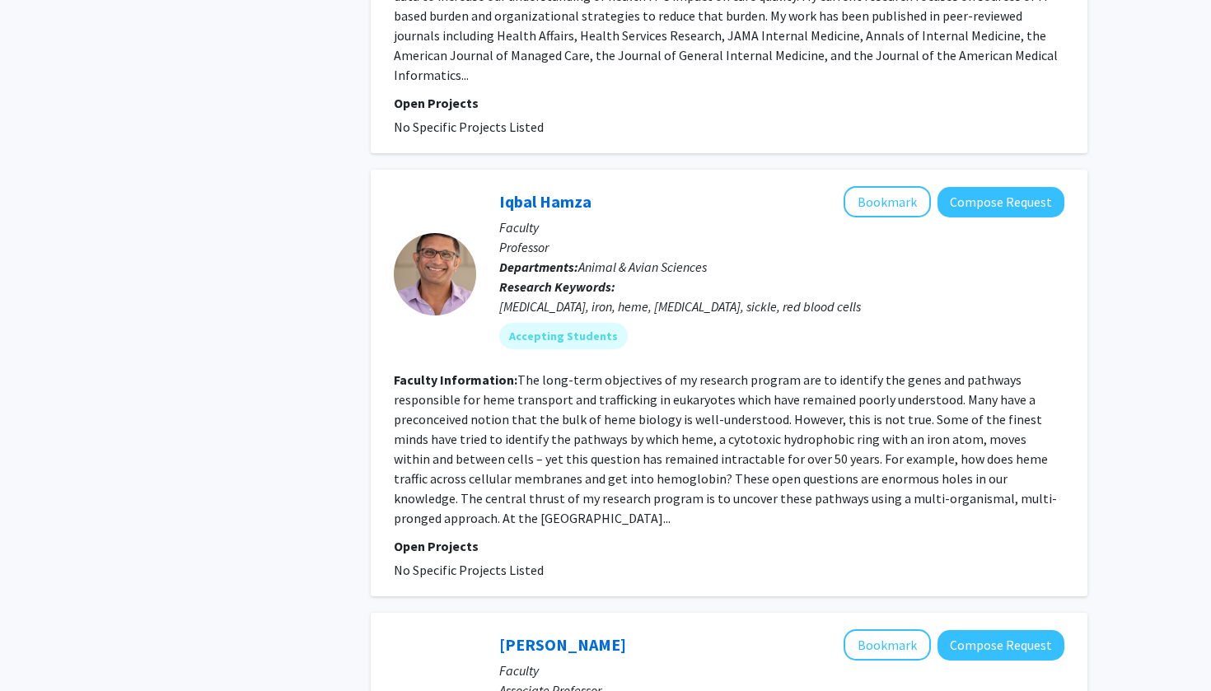
scroll to position [2696, 0]
click at [894, 189] on button "Bookmark" at bounding box center [887, 200] width 87 height 31
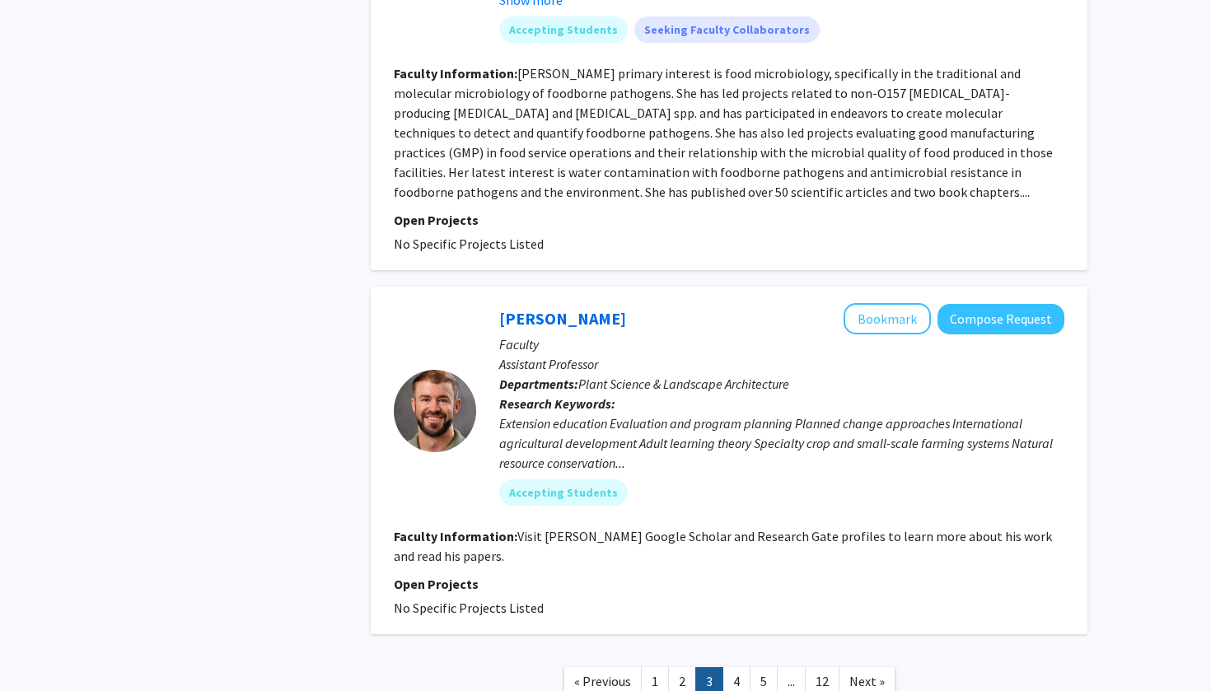
scroll to position [3999, 0]
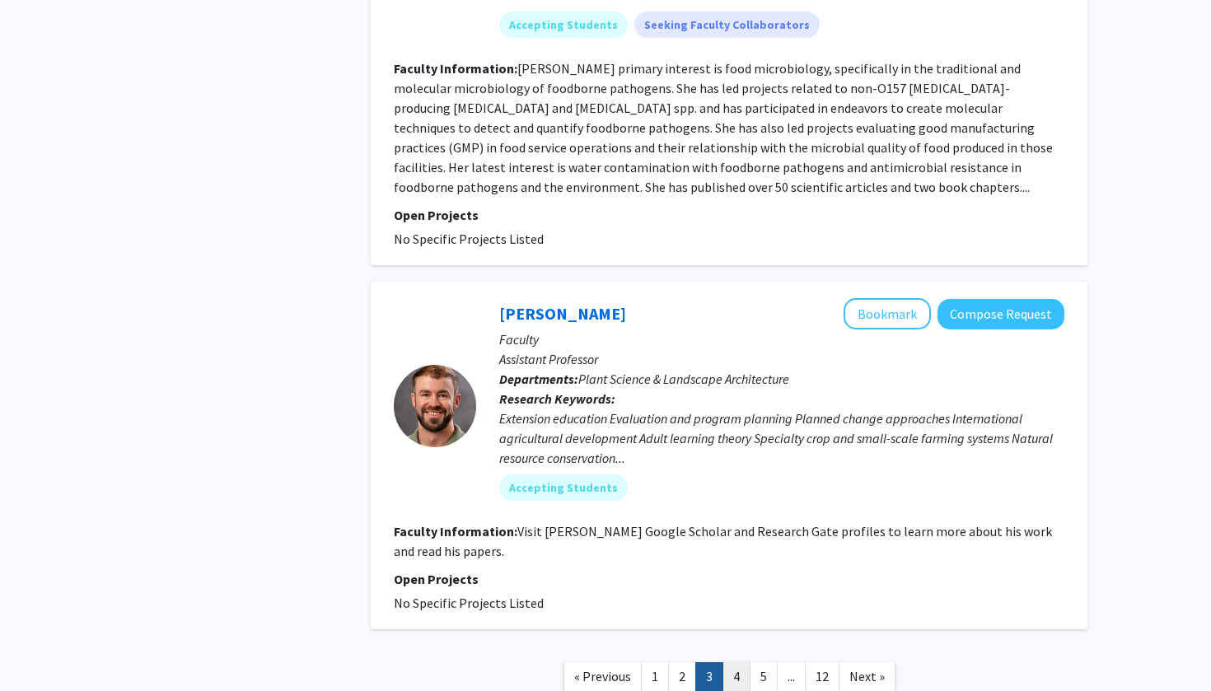
click at [742, 662] on link "4" at bounding box center [737, 676] width 28 height 29
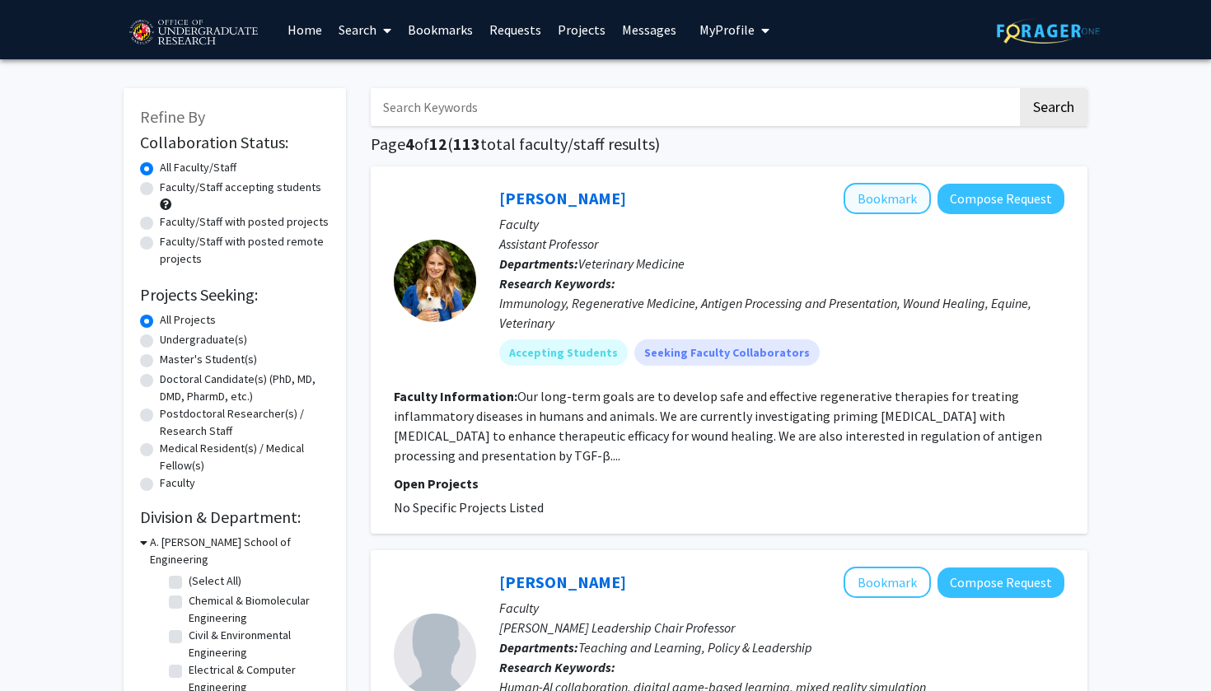
click at [892, 214] on button "Bookmark" at bounding box center [887, 198] width 87 height 31
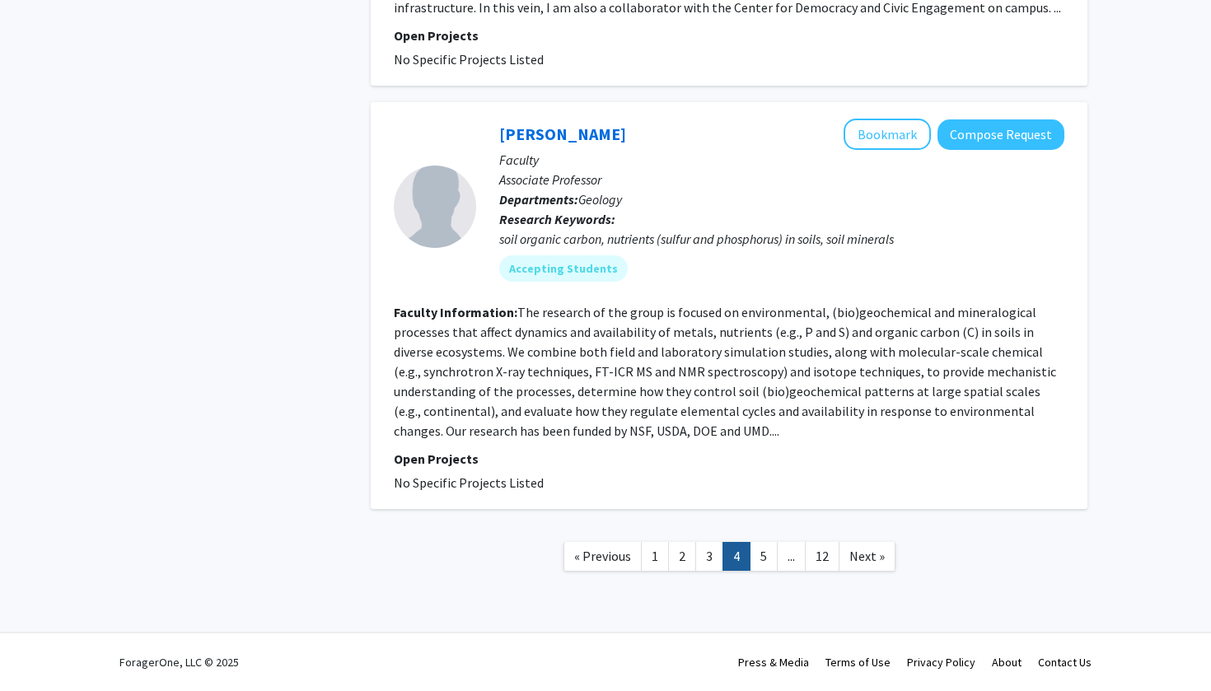
scroll to position [3410, 0]
click at [764, 562] on link "5" at bounding box center [764, 556] width 28 height 29
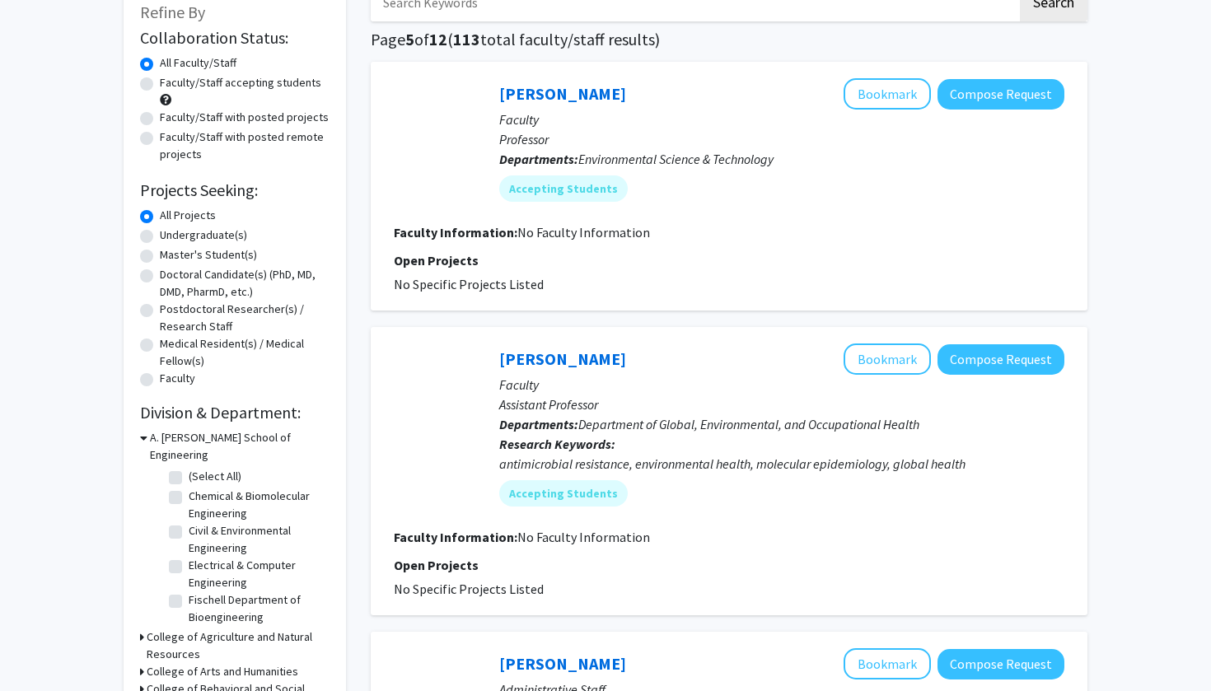
scroll to position [105, 0]
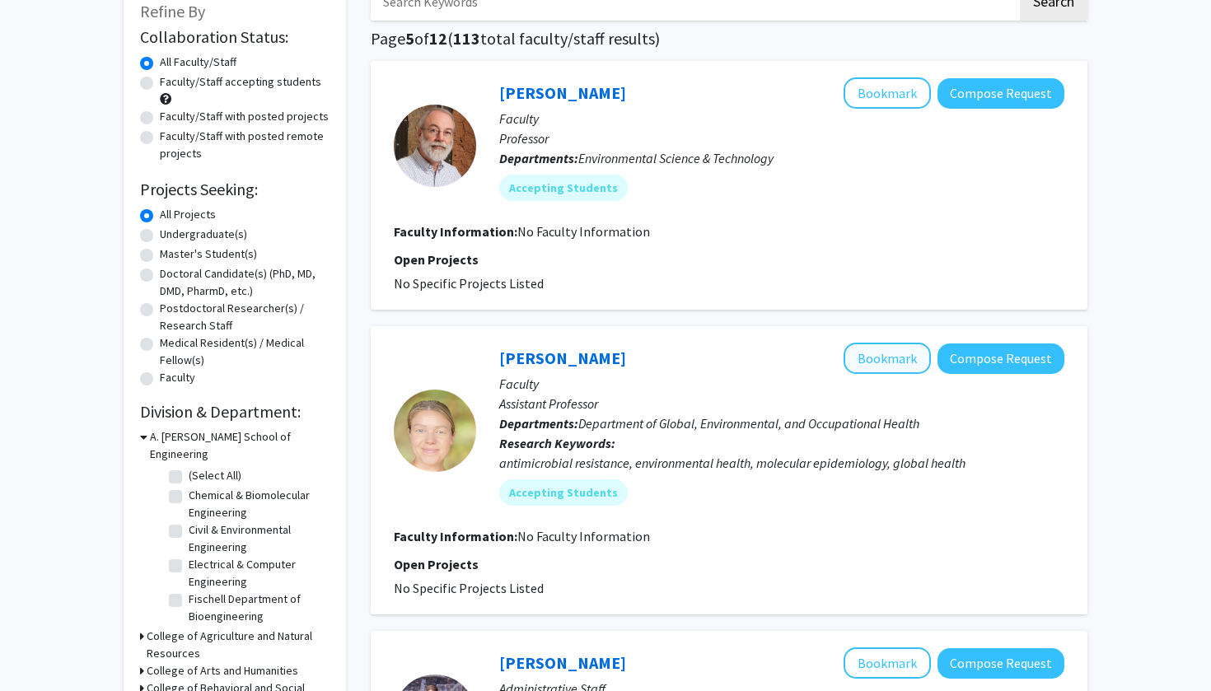
click at [897, 358] on button "Bookmark" at bounding box center [887, 358] width 87 height 31
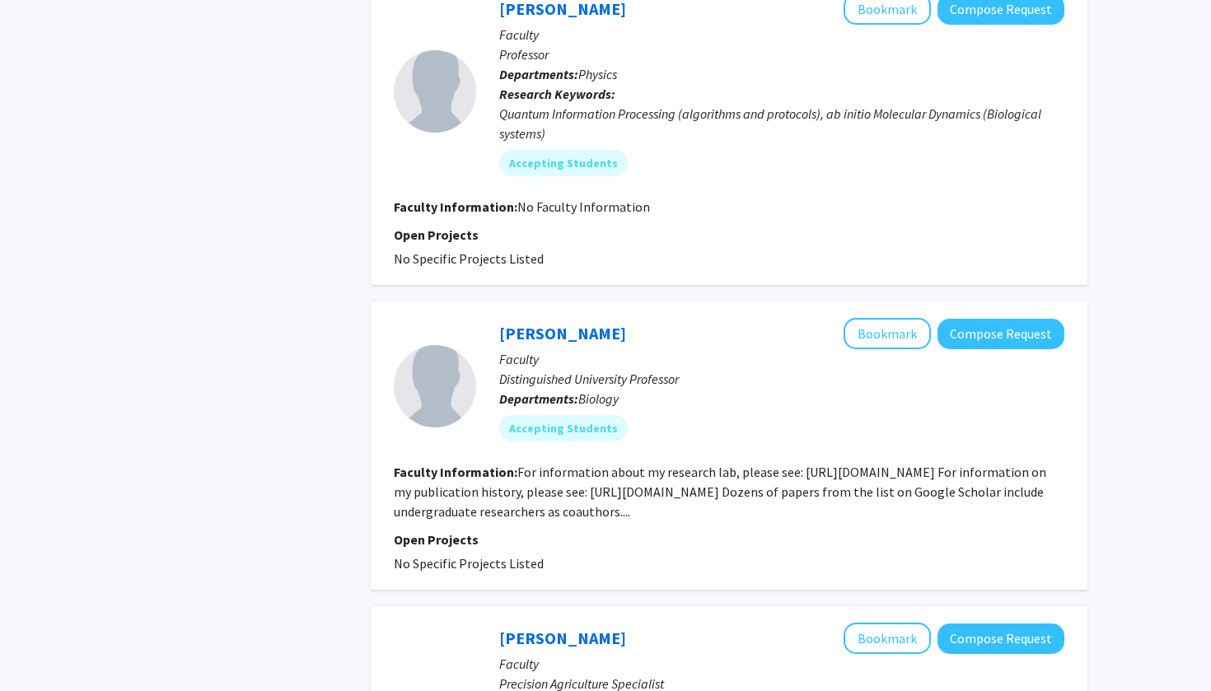
scroll to position [1758, 0]
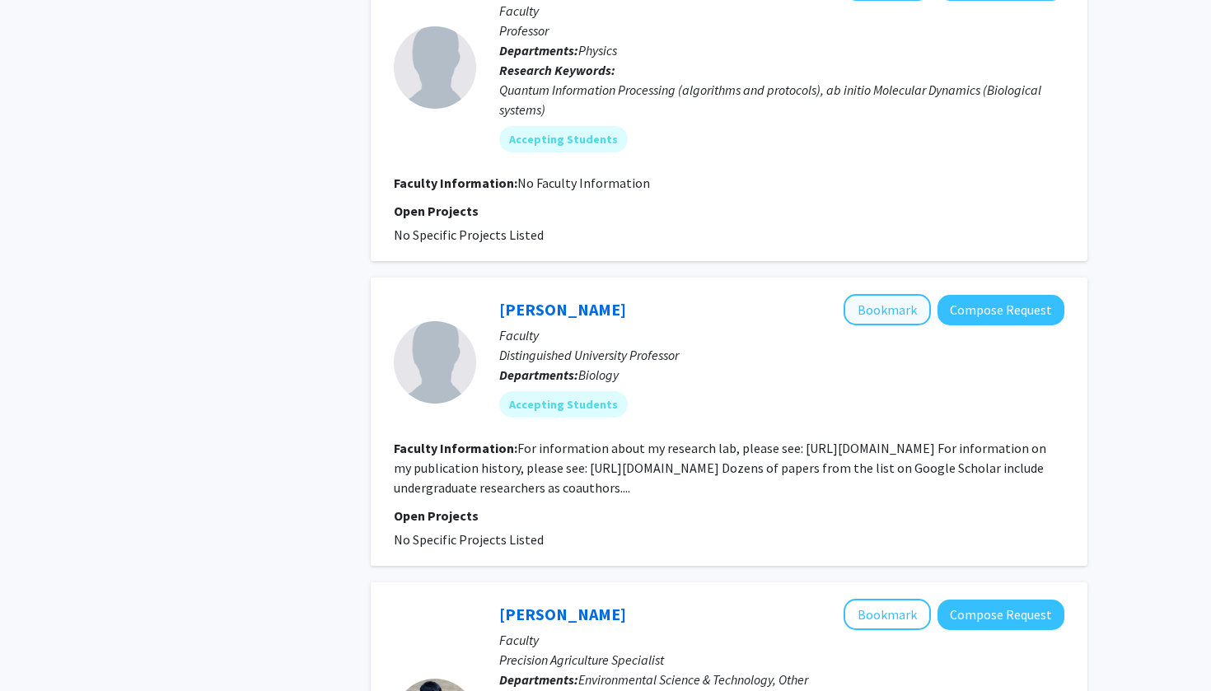
click at [922, 304] on button "Bookmark" at bounding box center [887, 309] width 87 height 31
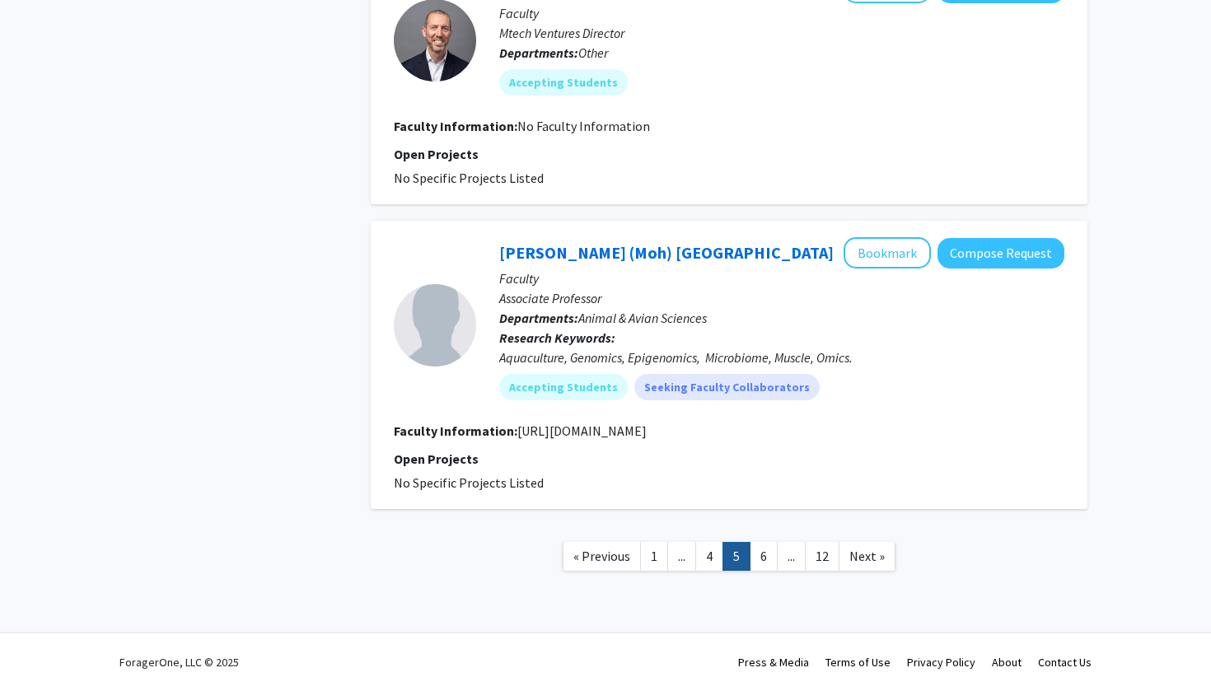
scroll to position [2757, 0]
click at [769, 555] on link "6" at bounding box center [764, 556] width 28 height 29
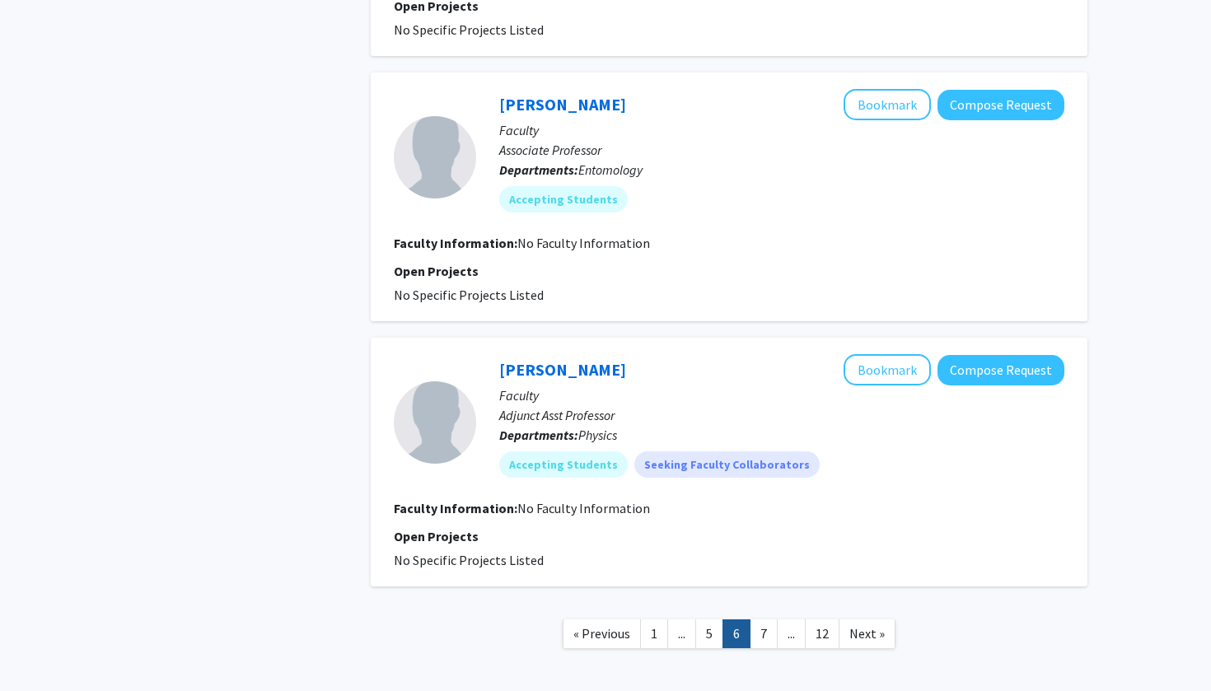
scroll to position [2268, 0]
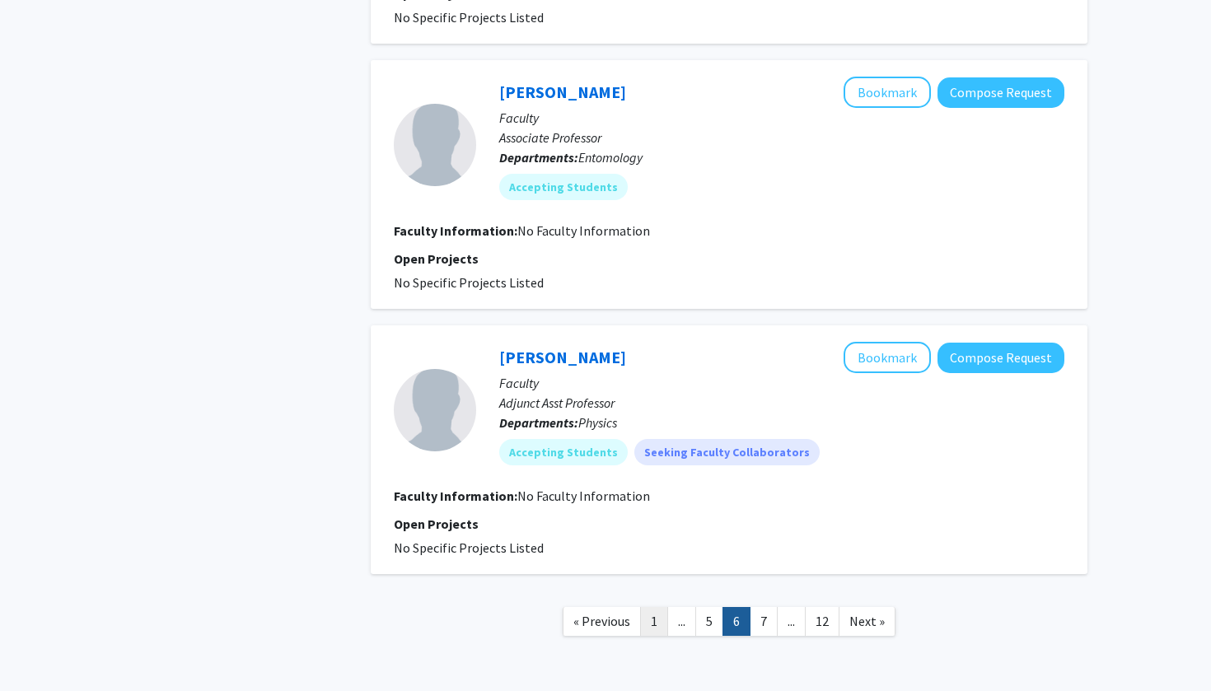
click at [657, 618] on link "1" at bounding box center [654, 621] width 28 height 29
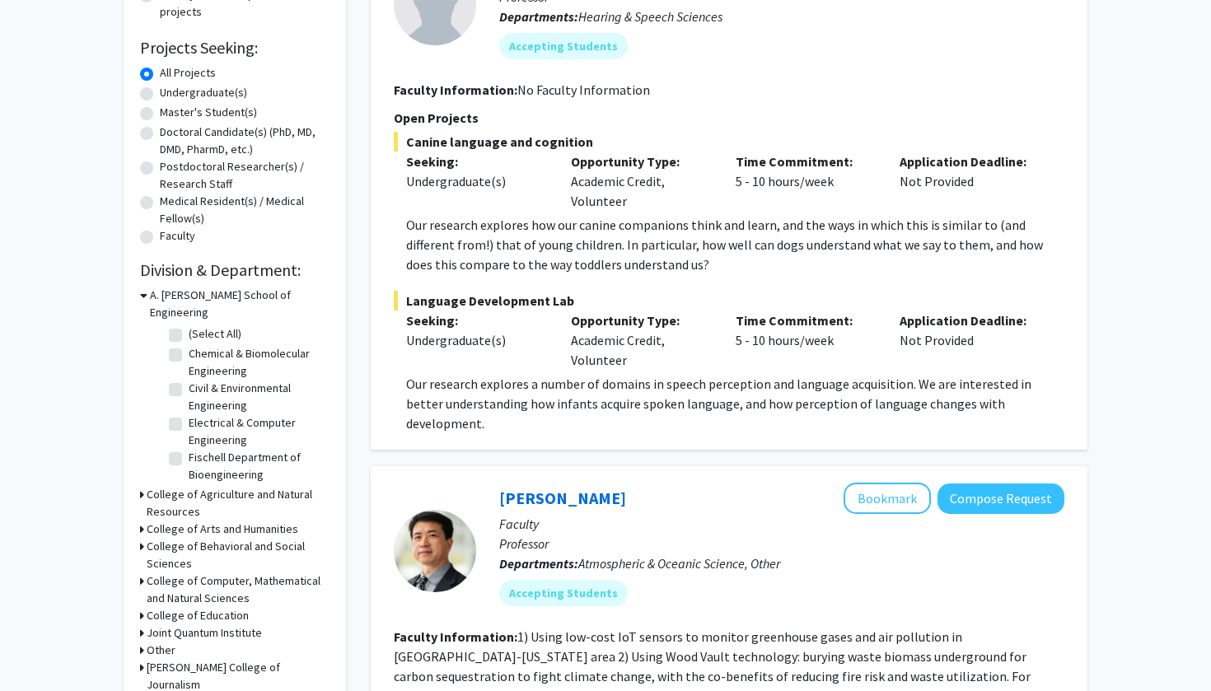
scroll to position [247, 0]
click at [156, 96] on div "Undergraduate(s)" at bounding box center [235, 94] width 190 height 20
click at [160, 96] on label "Undergraduate(s)" at bounding box center [203, 92] width 87 height 17
click at [160, 95] on input "Undergraduate(s)" at bounding box center [165, 89] width 11 height 11
radio input "true"
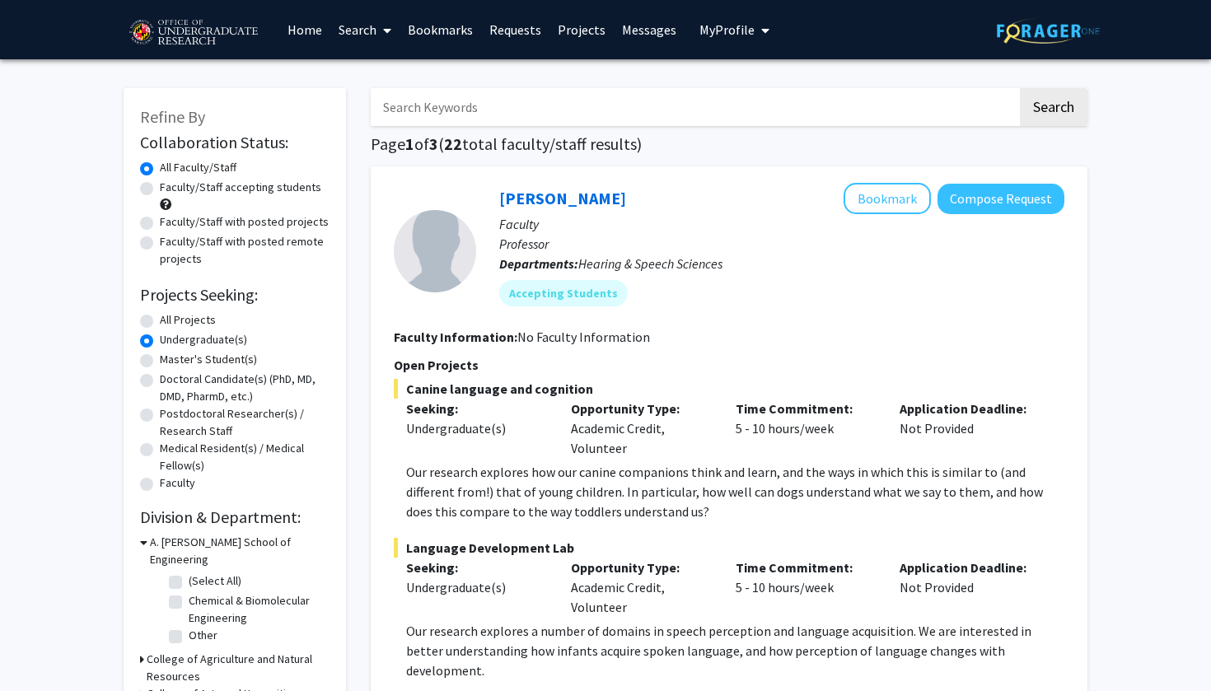
click at [454, 27] on link "Bookmarks" at bounding box center [441, 30] width 82 height 58
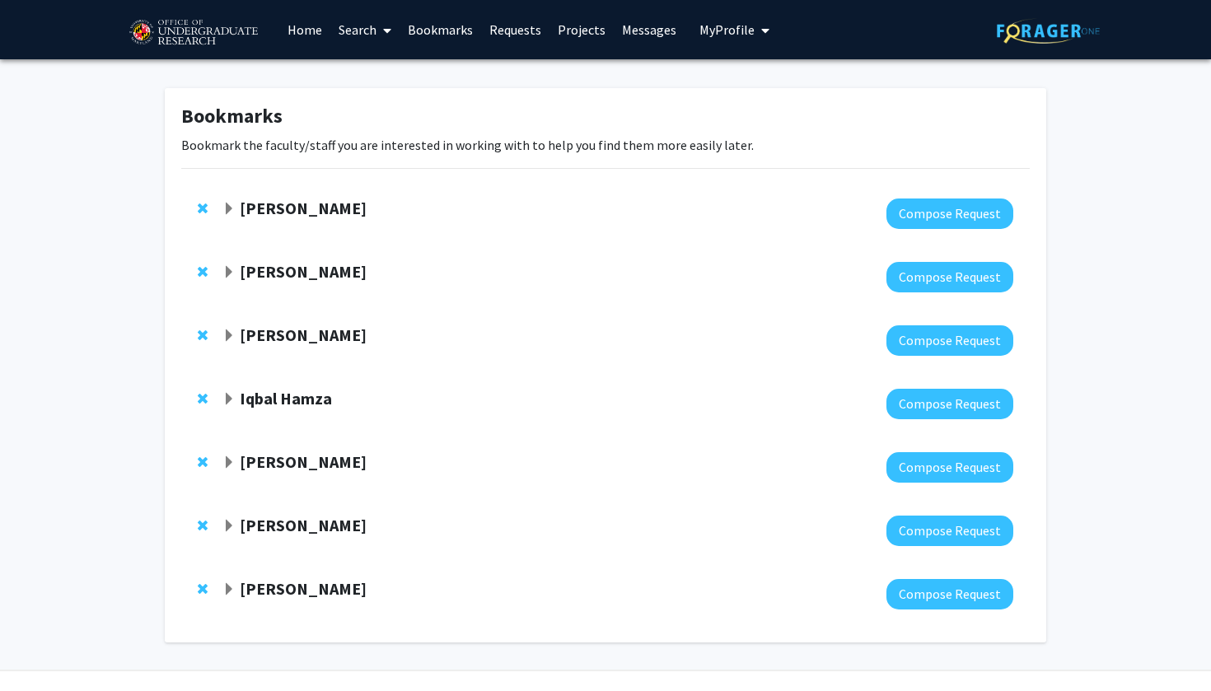
click at [315, 269] on strong "[PERSON_NAME]" at bounding box center [303, 271] width 127 height 21
